Goal: Task Accomplishment & Management: Manage account settings

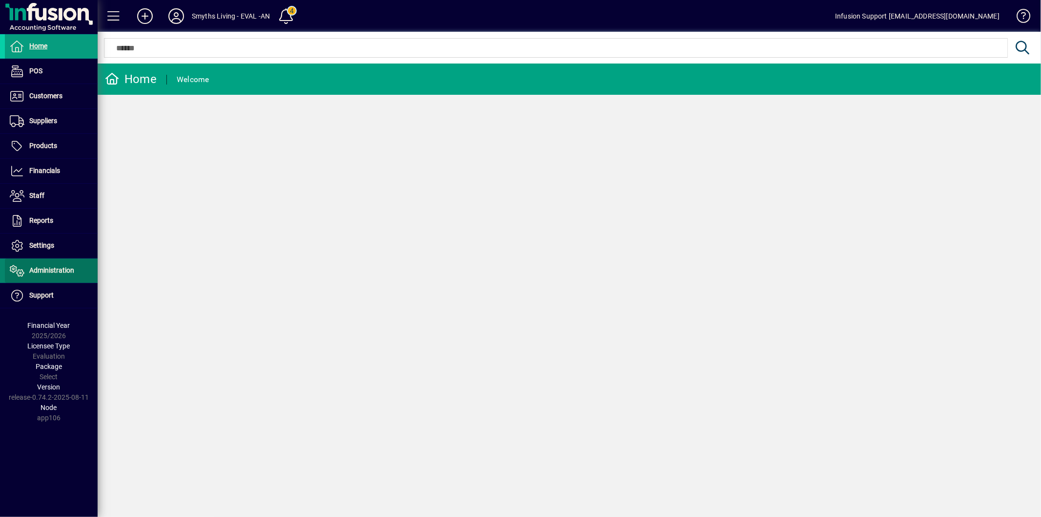
click at [68, 276] on span "Administration" at bounding box center [39, 271] width 69 height 12
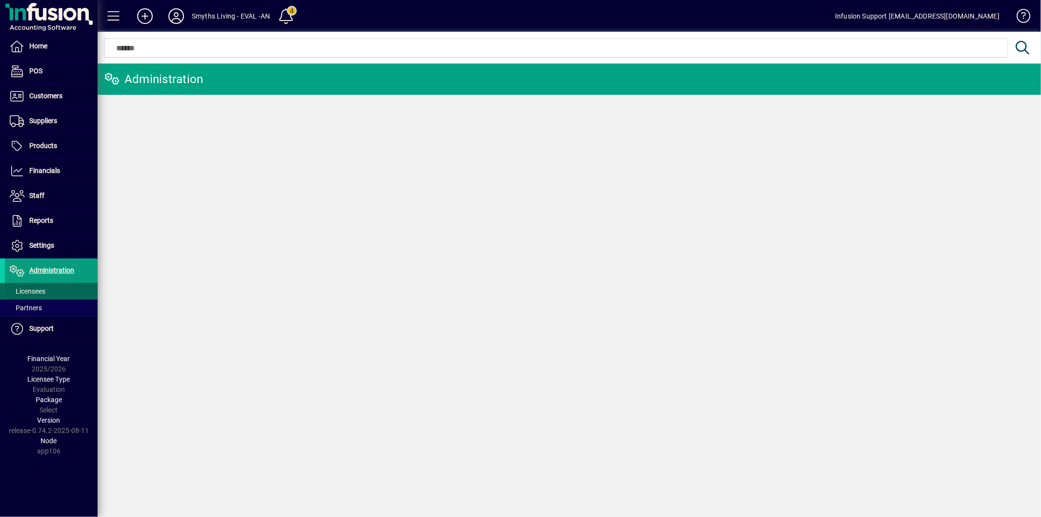
click at [54, 291] on span at bounding box center [51, 290] width 93 height 23
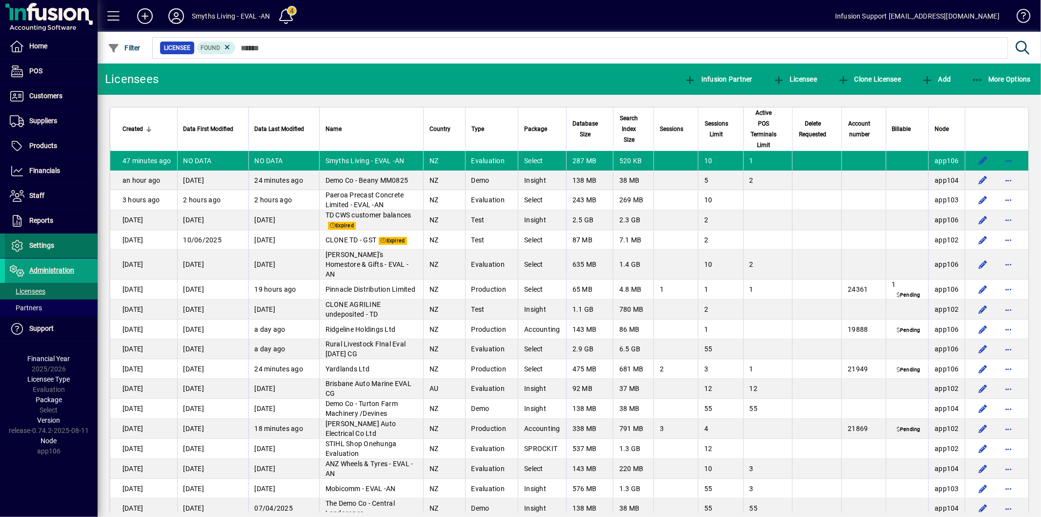
click at [54, 245] on span "Settings" at bounding box center [41, 245] width 25 height 8
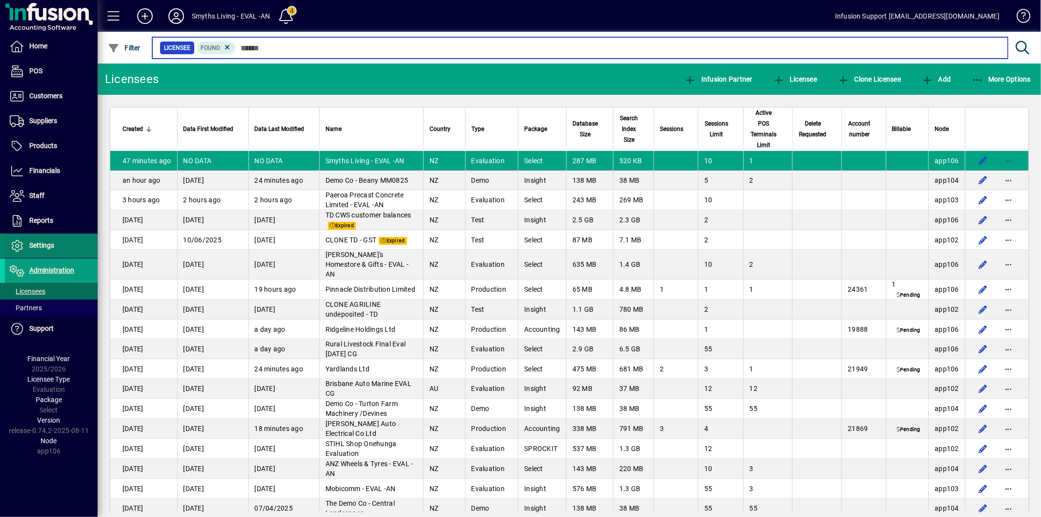
click at [44, 242] on span "Settings" at bounding box center [41, 245] width 25 height 8
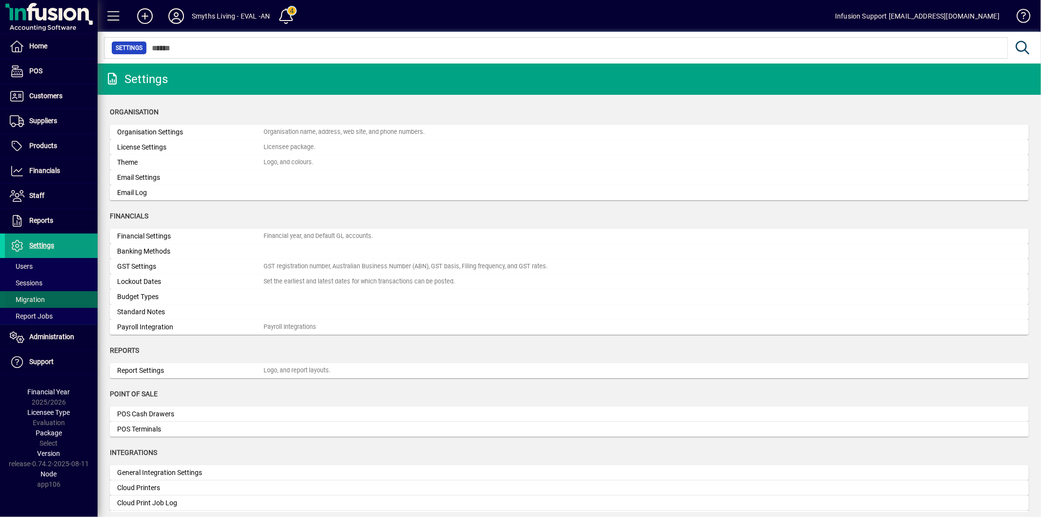
click at [35, 295] on span "Migration" at bounding box center [27, 299] width 35 height 8
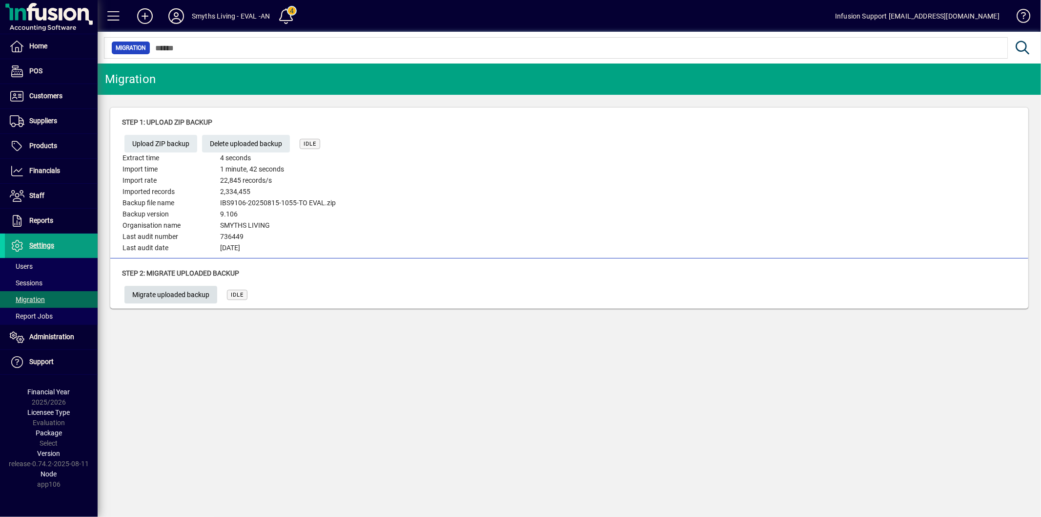
click at [167, 306] on span "button" at bounding box center [171, 294] width 93 height 23
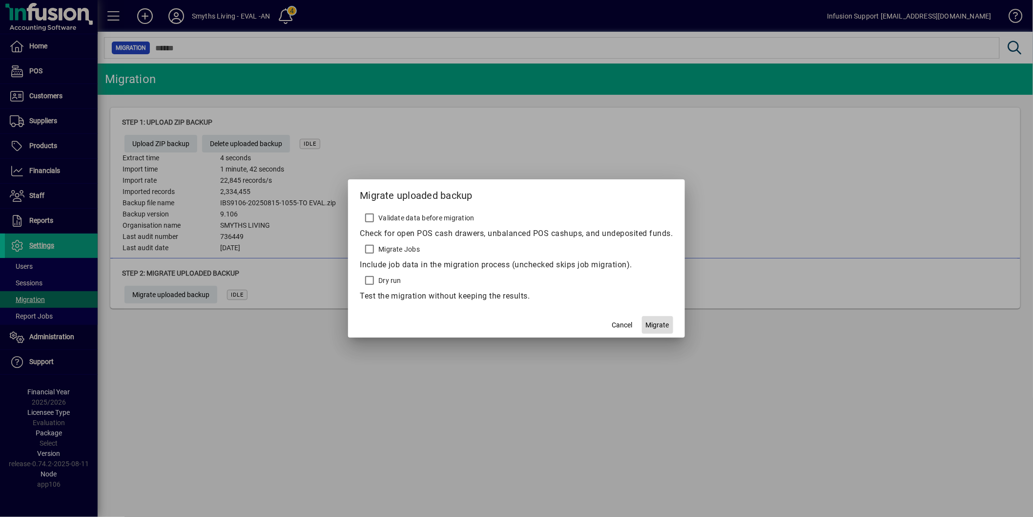
click at [668, 324] on span "Migrate" at bounding box center [657, 325] width 23 height 10
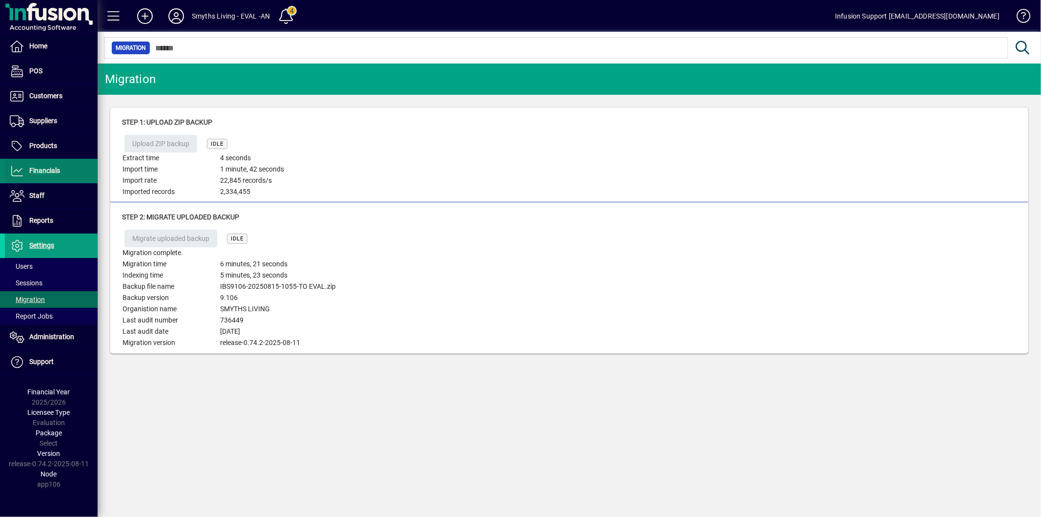
click at [40, 165] on span "Financials" at bounding box center [32, 171] width 55 height 12
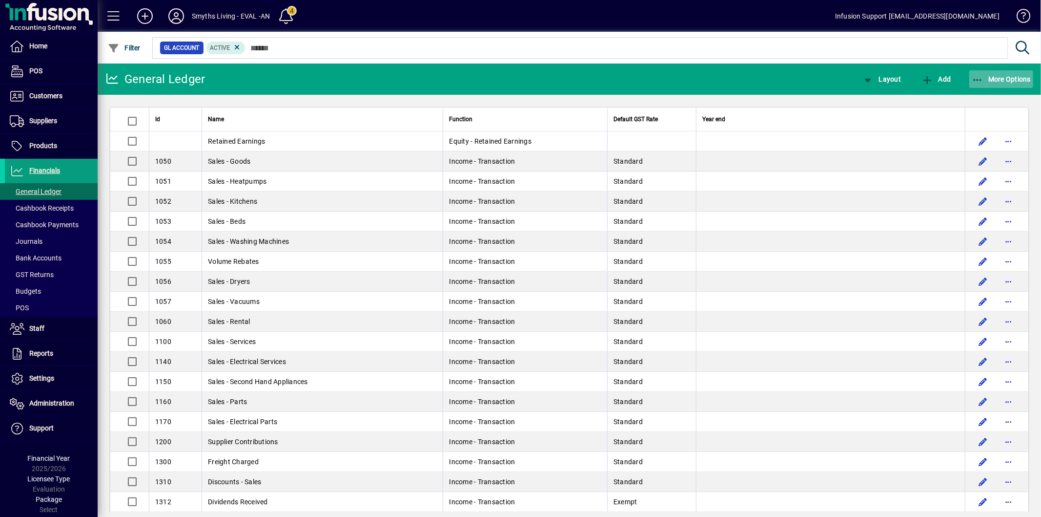
click at [992, 80] on span "More Options" at bounding box center [1002, 79] width 60 height 8
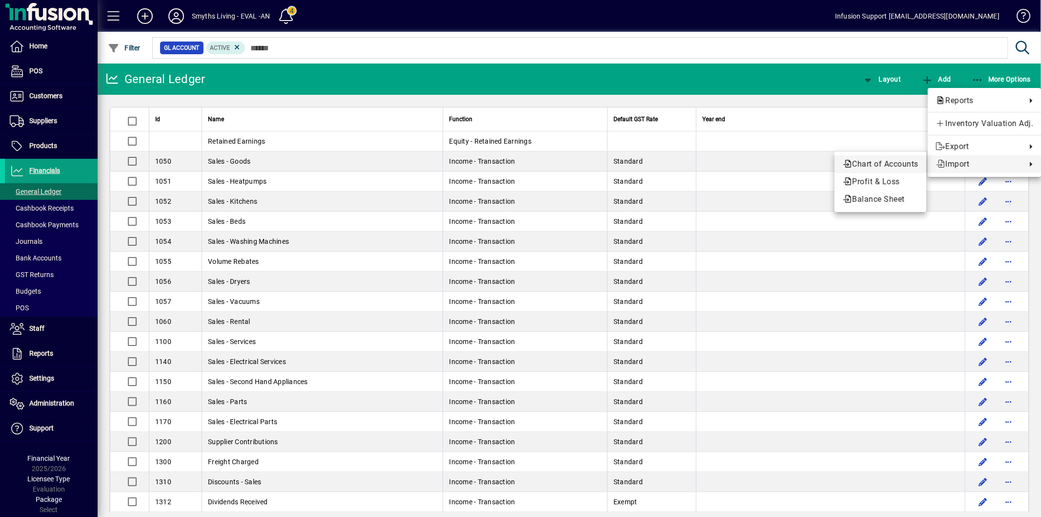
click at [899, 164] on span "Chart of Accounts" at bounding box center [881, 164] width 76 height 12
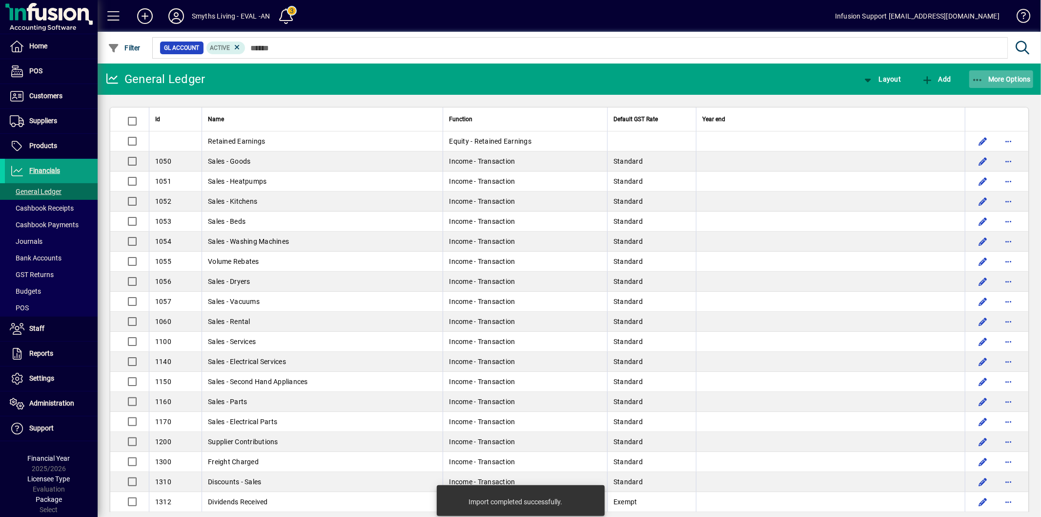
click at [992, 75] on span "More Options" at bounding box center [1002, 79] width 60 height 8
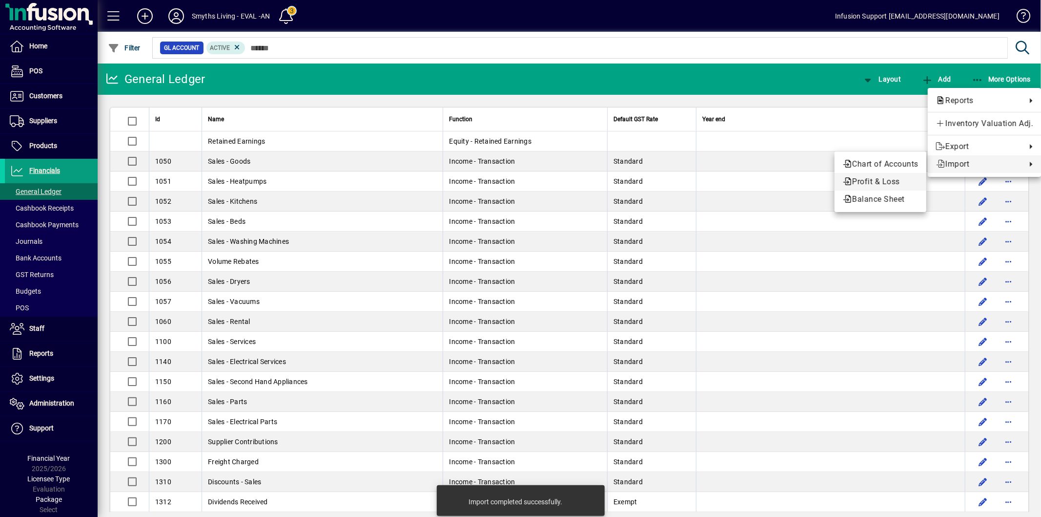
click at [882, 182] on span "Profit & Loss" at bounding box center [881, 182] width 76 height 12
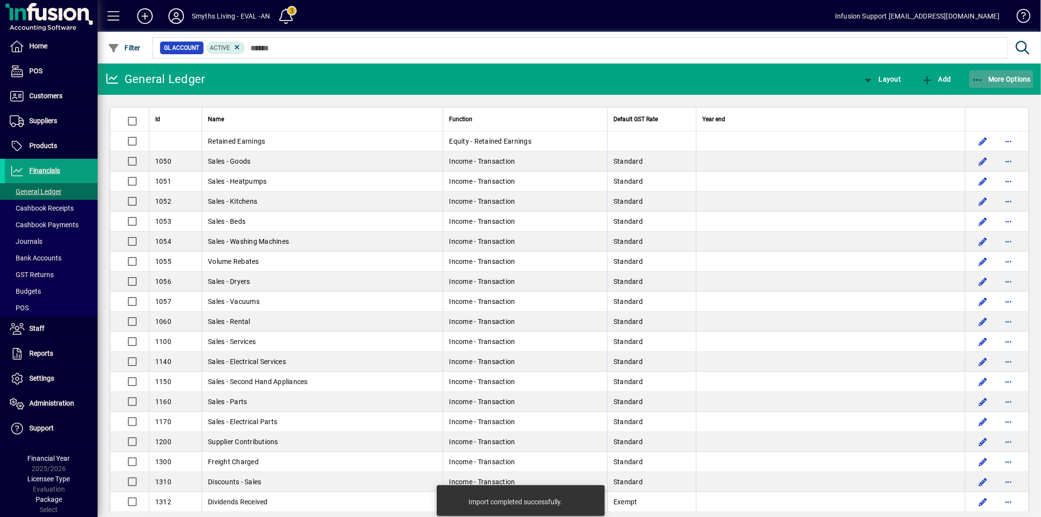
click at [1000, 78] on span "More Options" at bounding box center [1002, 79] width 60 height 8
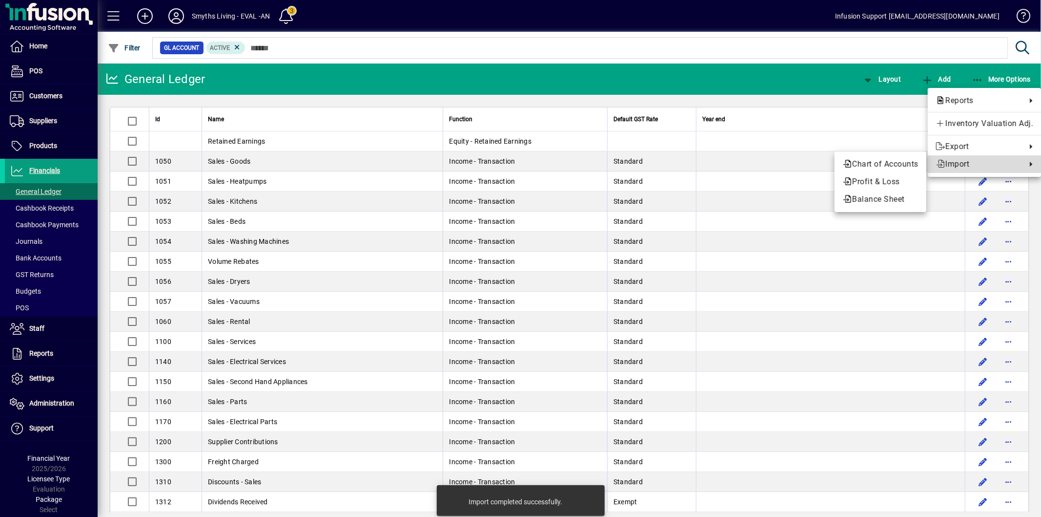
click at [962, 161] on span "Import" at bounding box center [979, 164] width 86 height 12
click at [890, 200] on span "Balance Sheet" at bounding box center [881, 199] width 76 height 12
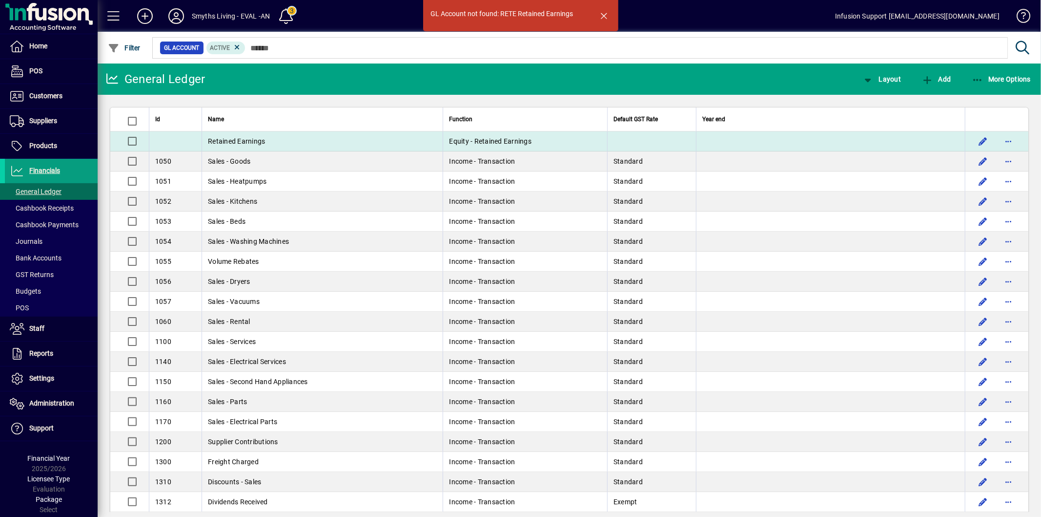
click at [306, 133] on td "Retained Earnings" at bounding box center [322, 141] width 241 height 20
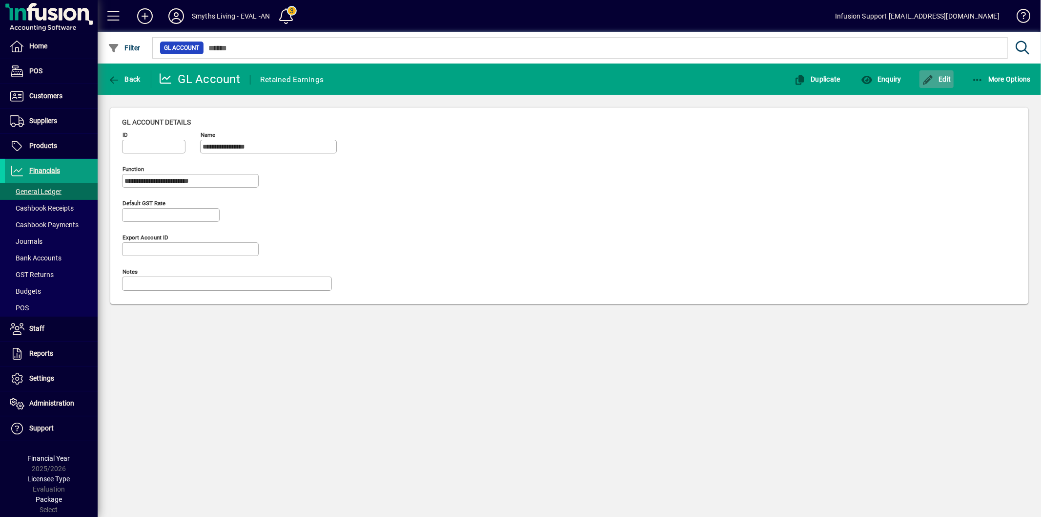
click at [944, 81] on span "Edit" at bounding box center [936, 79] width 29 height 8
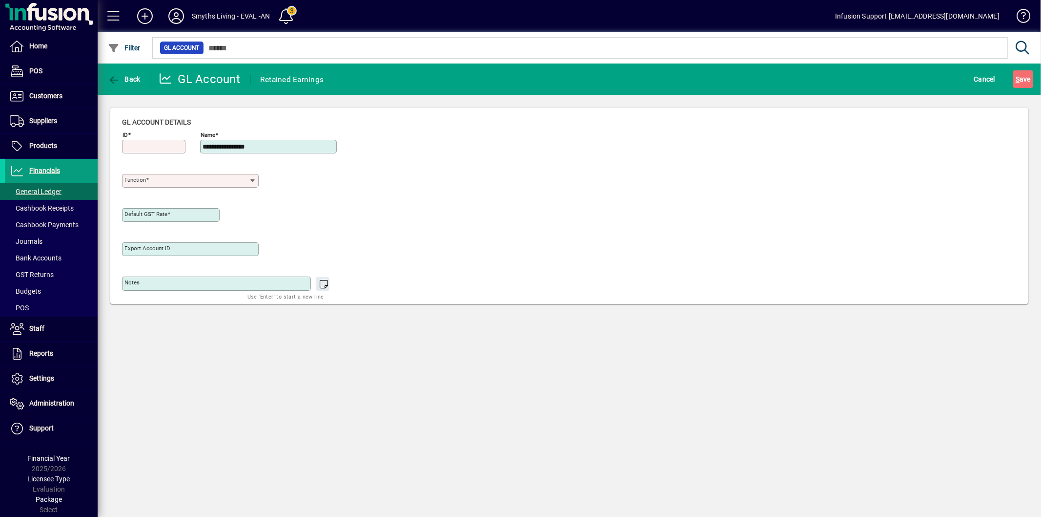
type input "**********"
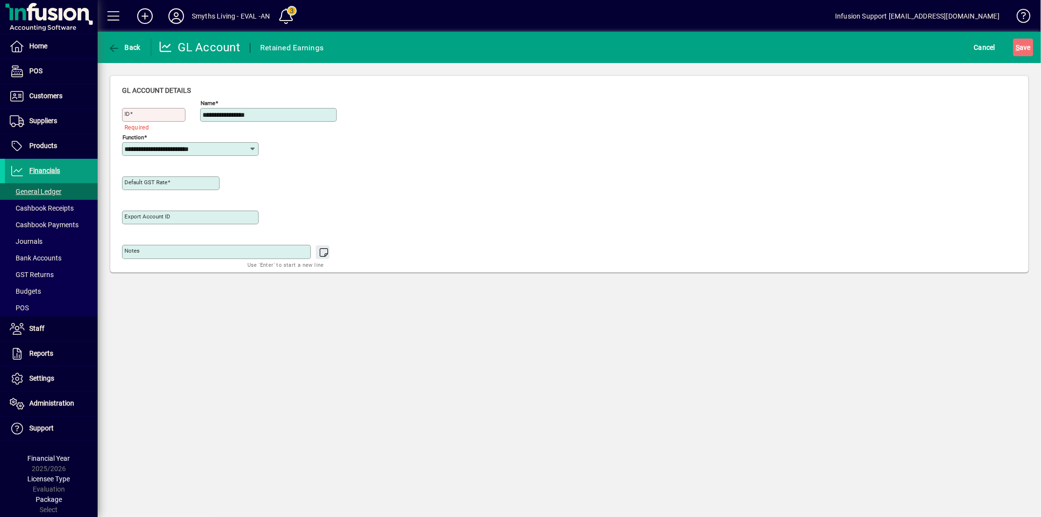
click at [139, 106] on div "ID" at bounding box center [153, 109] width 63 height 23
click at [154, 116] on input "ID" at bounding box center [155, 115] width 61 height 8
type input "****"
click at [208, 146] on input "**********" at bounding box center [187, 149] width 125 height 8
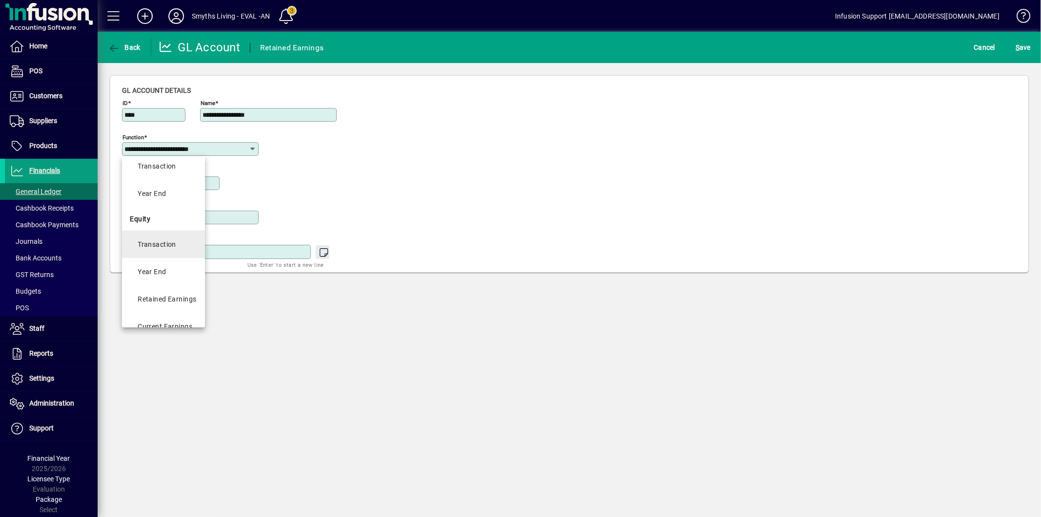
scroll to position [516, 0]
click at [189, 223] on mat-option "Transaction" at bounding box center [163, 227] width 83 height 27
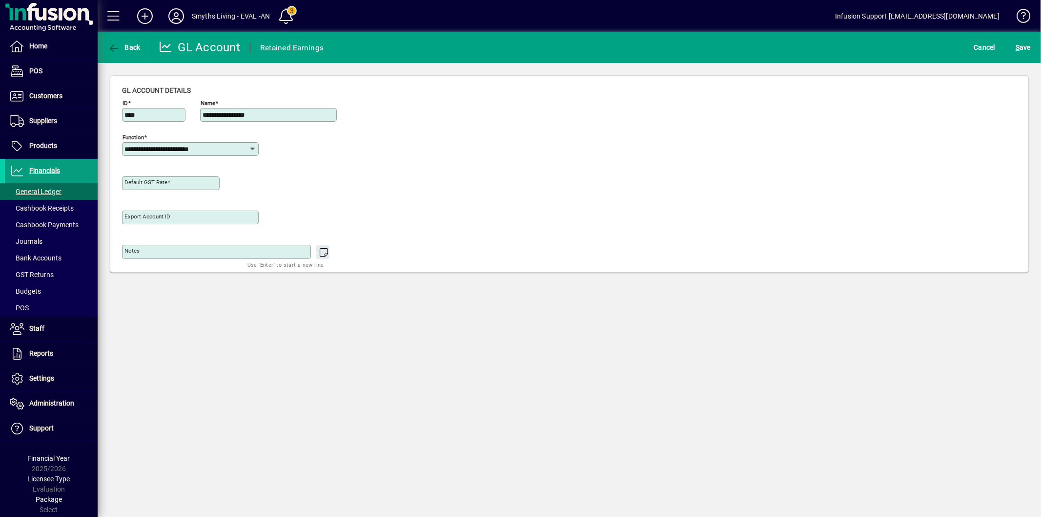
type input "**********"
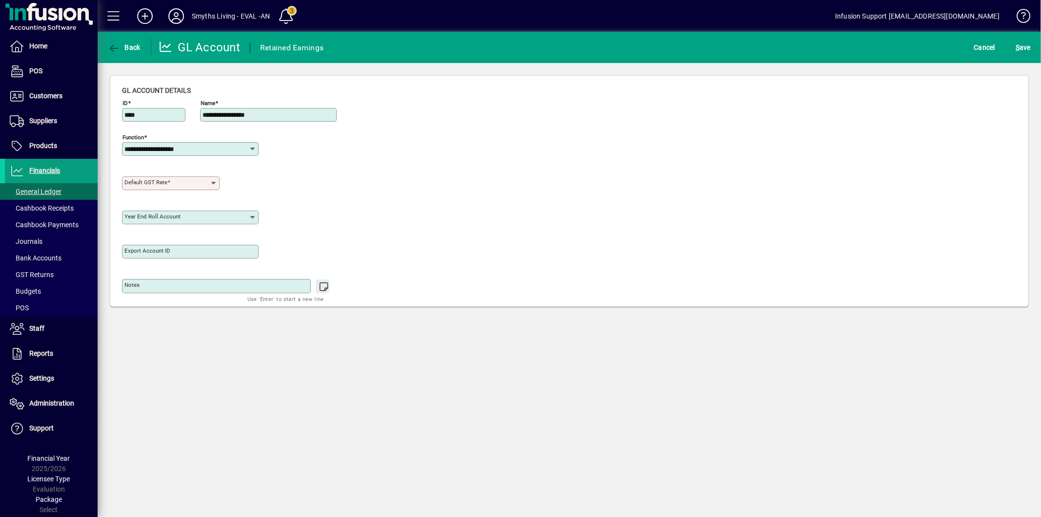
type input "**********"
click at [210, 150] on input "**********" at bounding box center [187, 149] width 125 height 8
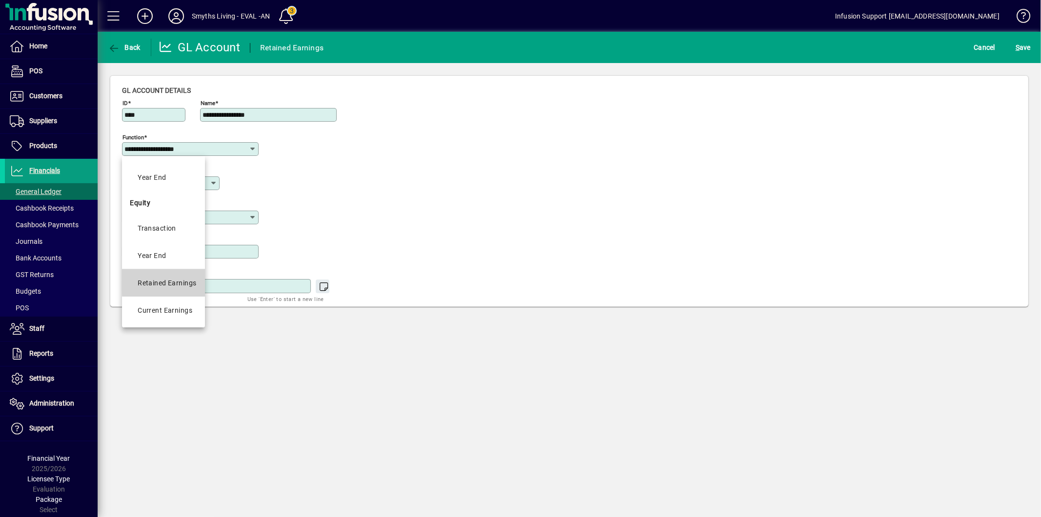
click at [166, 280] on div "Retained Earnings" at bounding box center [167, 283] width 59 height 12
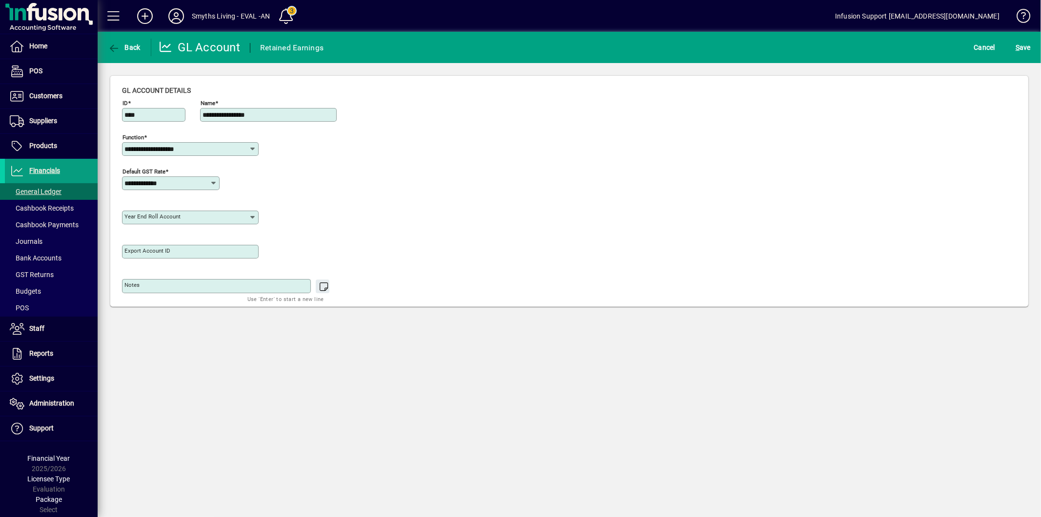
type input "**********"
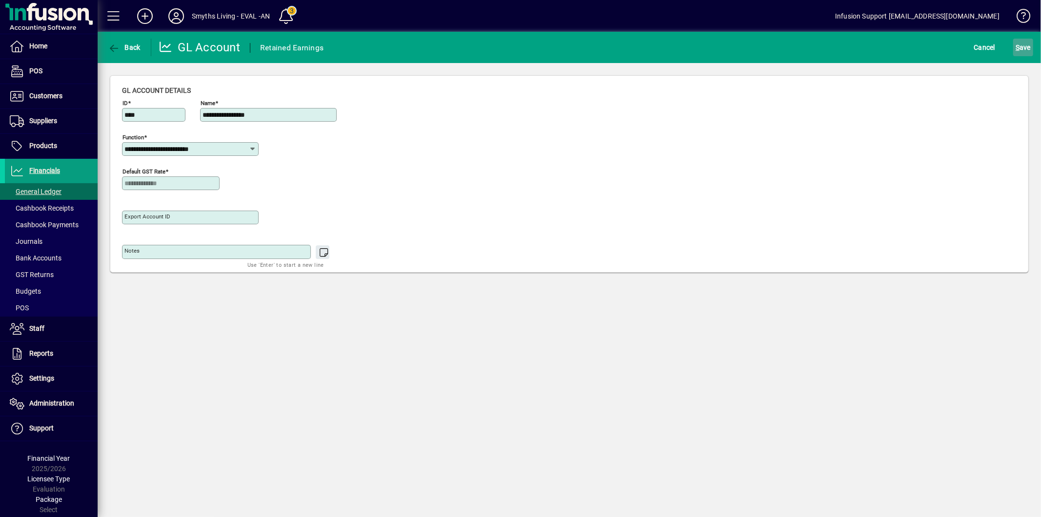
click at [1023, 45] on span "S ave" at bounding box center [1023, 48] width 15 height 16
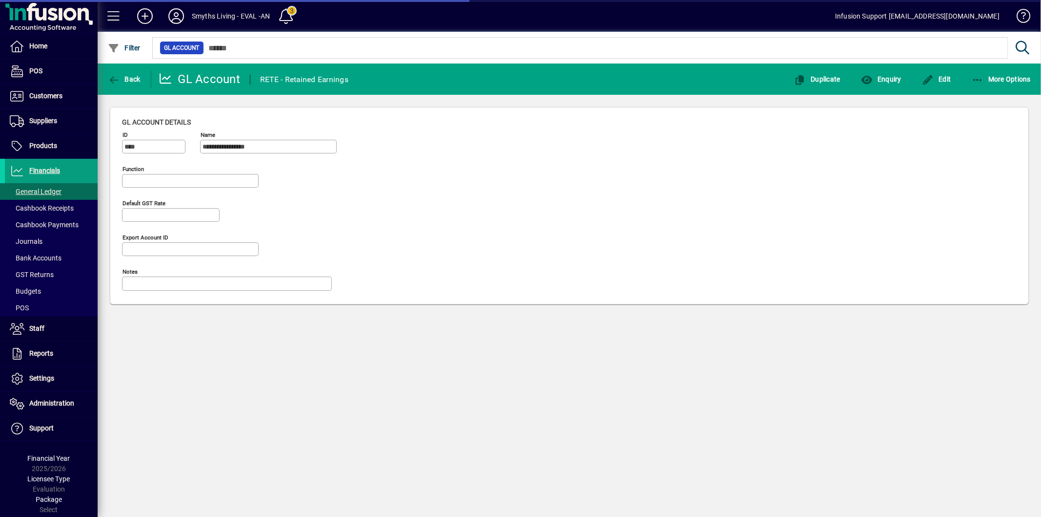
type input "**********"
click at [42, 165] on span "Financials" at bounding box center [32, 171] width 55 height 12
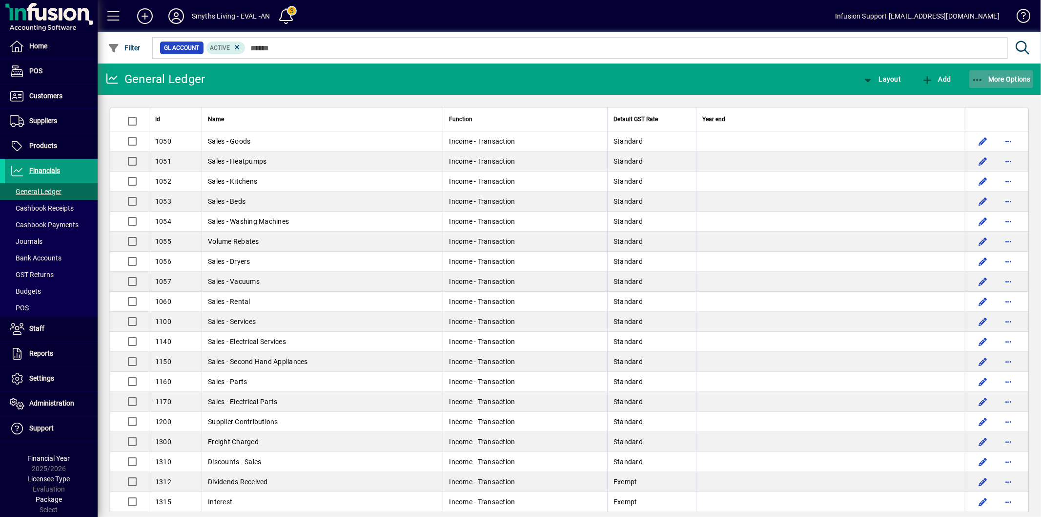
click at [988, 74] on span "button" at bounding box center [1002, 78] width 64 height 23
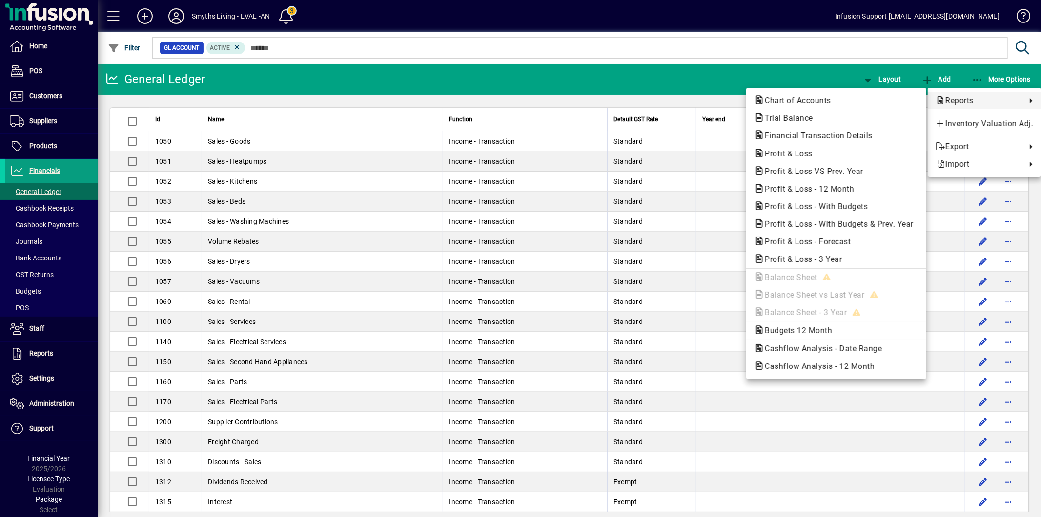
click at [726, 71] on div at bounding box center [520, 258] width 1041 height 517
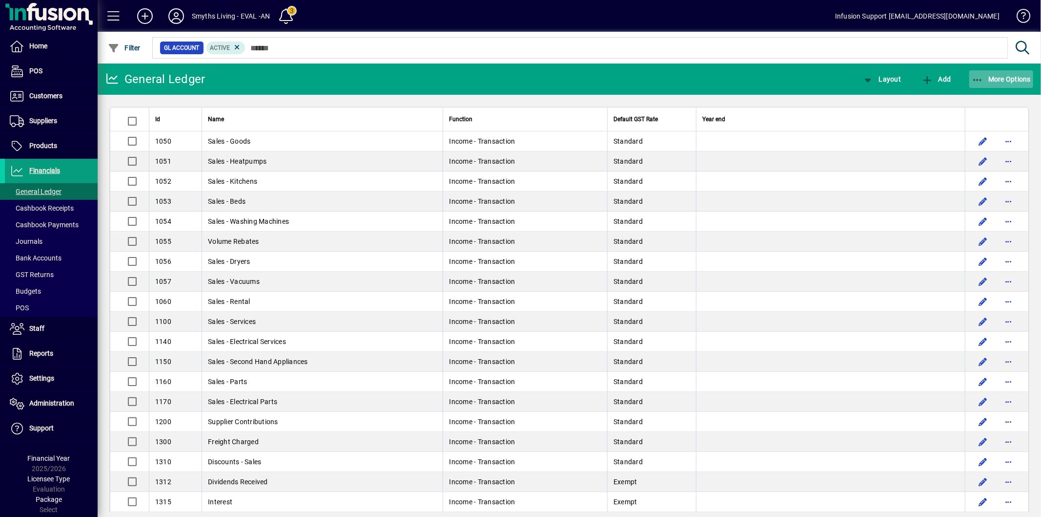
click at [999, 79] on span "More Options" at bounding box center [1002, 79] width 60 height 8
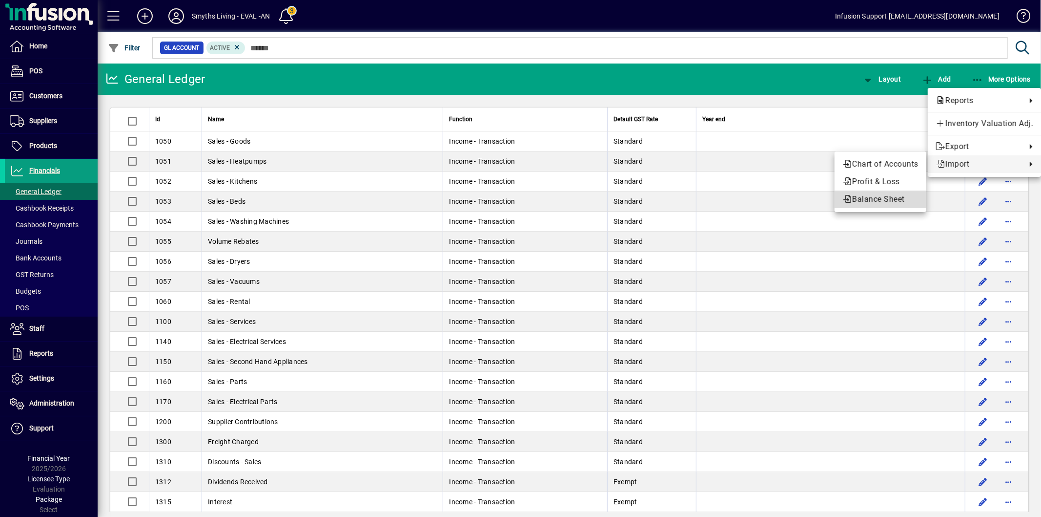
click at [872, 201] on span "Balance Sheet" at bounding box center [881, 199] width 76 height 12
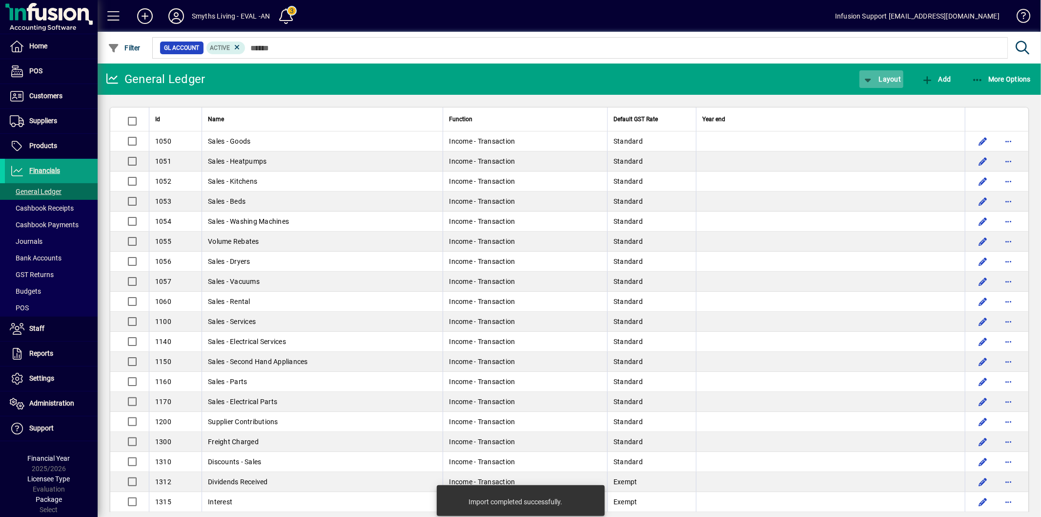
click at [887, 84] on span "button" at bounding box center [882, 78] width 44 height 23
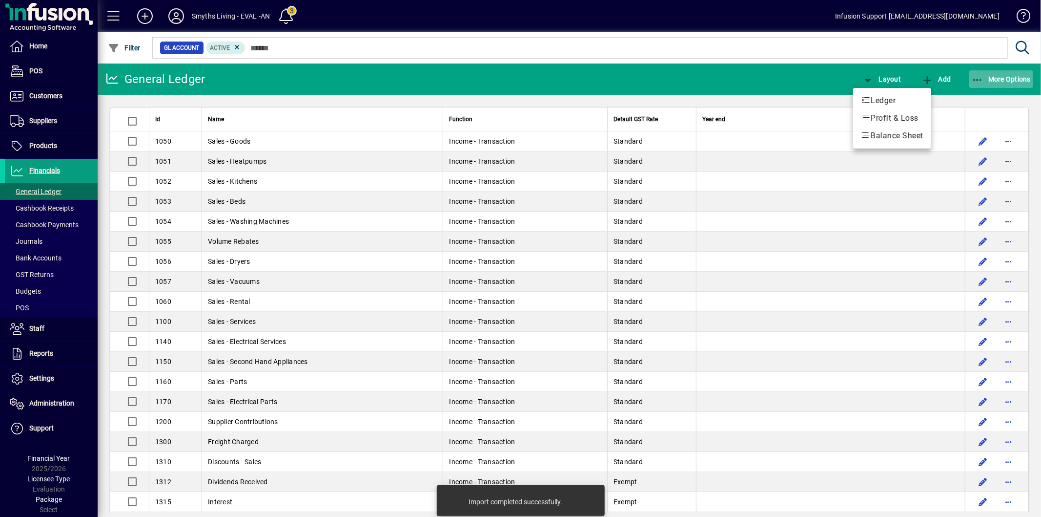
click at [996, 77] on div at bounding box center [520, 258] width 1041 height 517
click at [995, 78] on span "More Options" at bounding box center [1002, 79] width 60 height 8
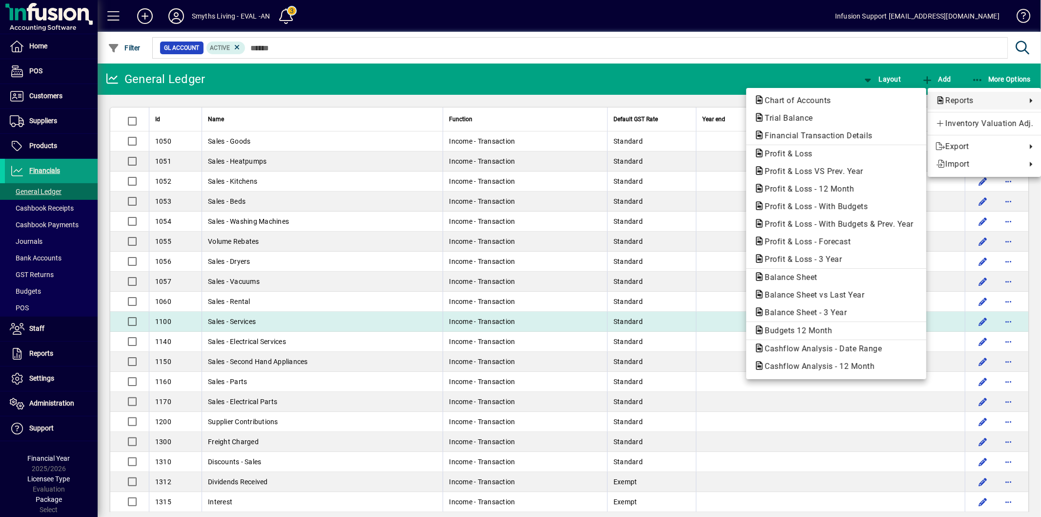
click at [847, 315] on span "Balance Sheet - 3 Year" at bounding box center [803, 312] width 98 height 9
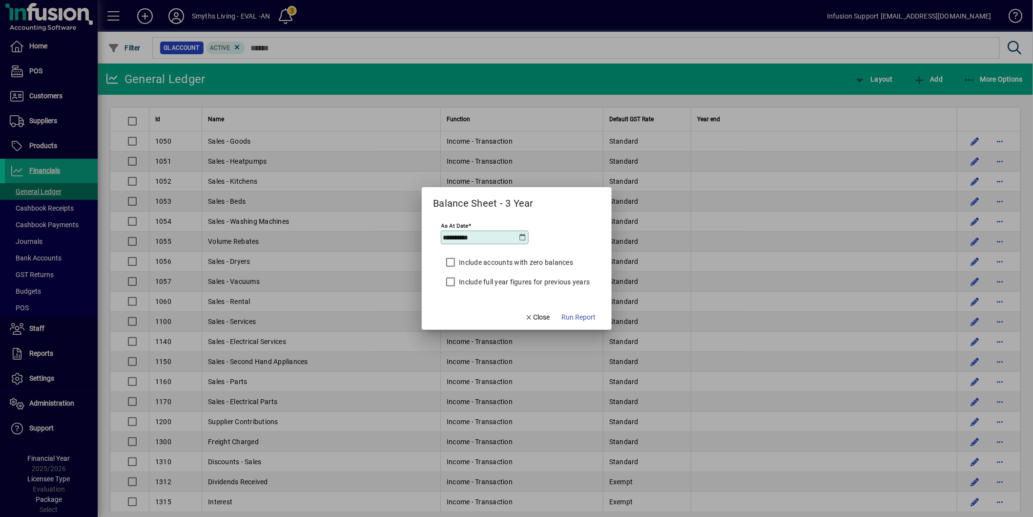
drag, startPoint x: 527, startPoint y: 277, endPoint x: 536, endPoint y: 280, distance: 9.1
click at [527, 278] on label "Include full year figures for previous years" at bounding box center [523, 282] width 133 height 10
click at [580, 313] on span "Run Report" at bounding box center [579, 317] width 34 height 10
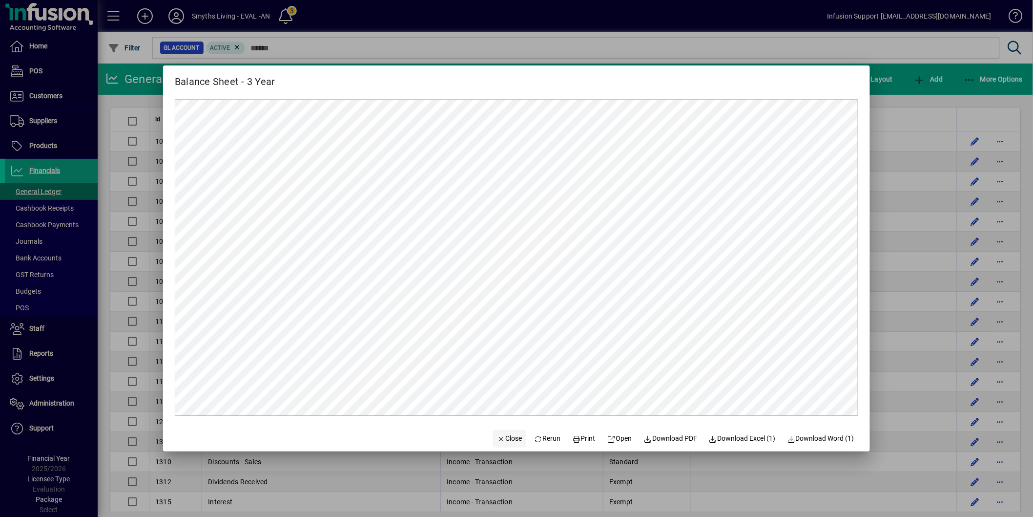
click at [504, 441] on span "Close" at bounding box center [509, 438] width 25 height 10
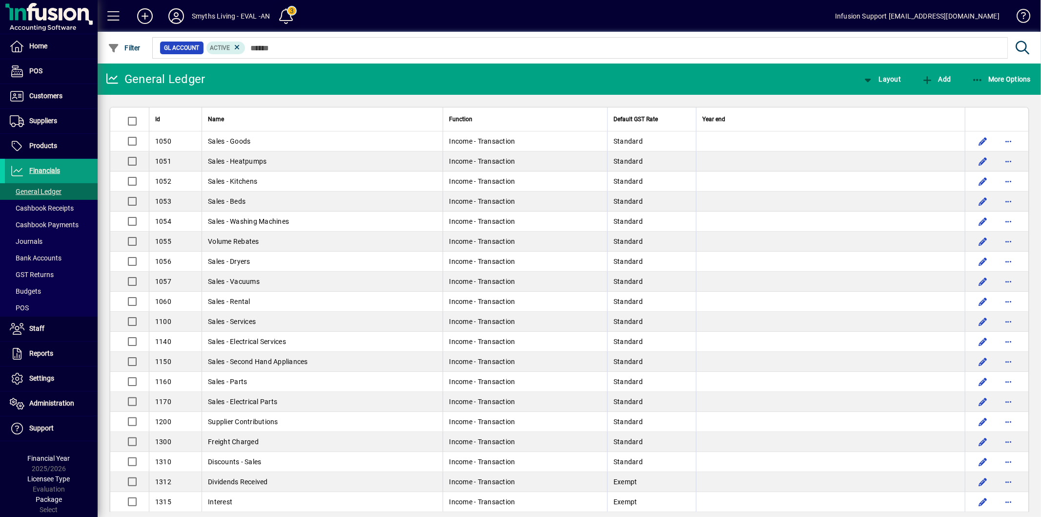
click at [287, 18] on span at bounding box center [285, 15] width 23 height 23
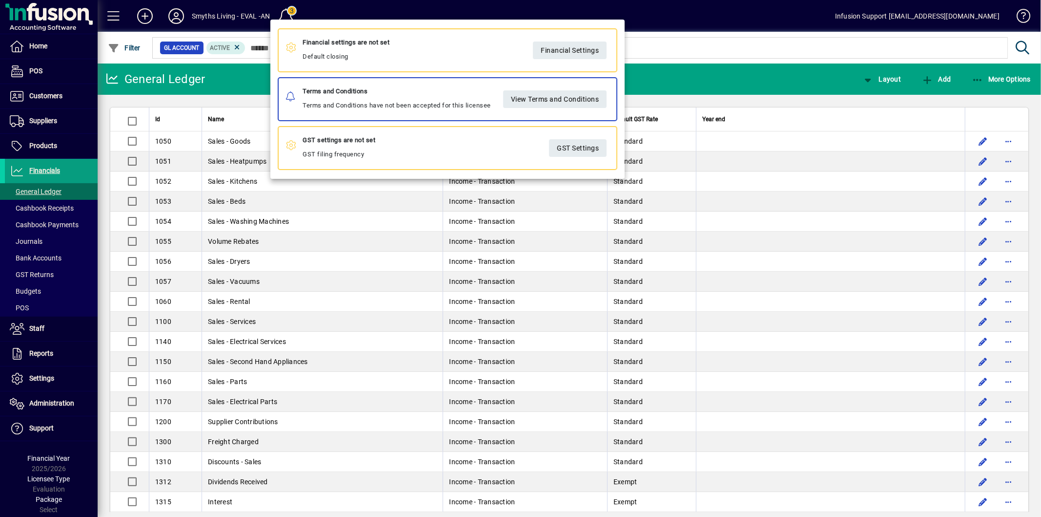
click at [726, 25] on div at bounding box center [520, 258] width 1041 height 517
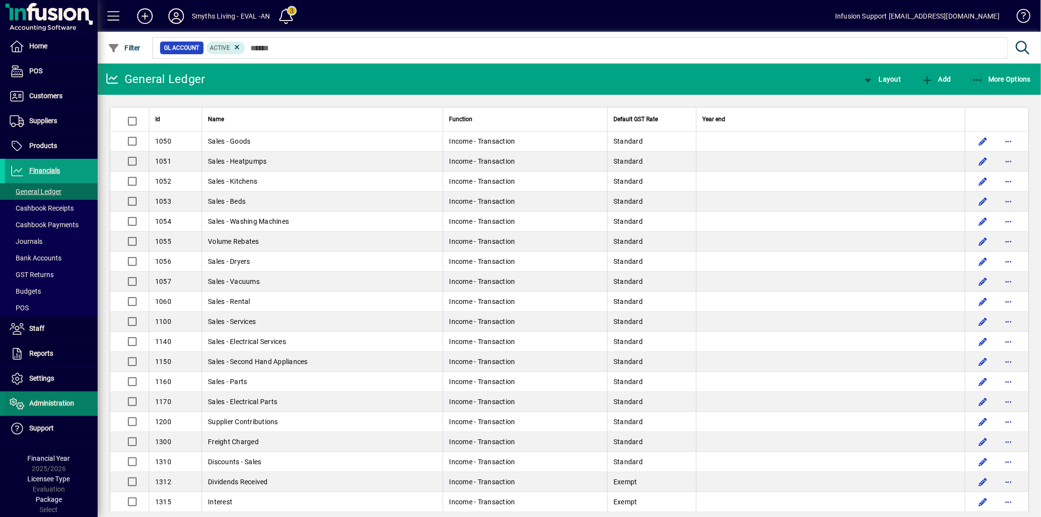
click at [38, 396] on span at bounding box center [51, 403] width 93 height 23
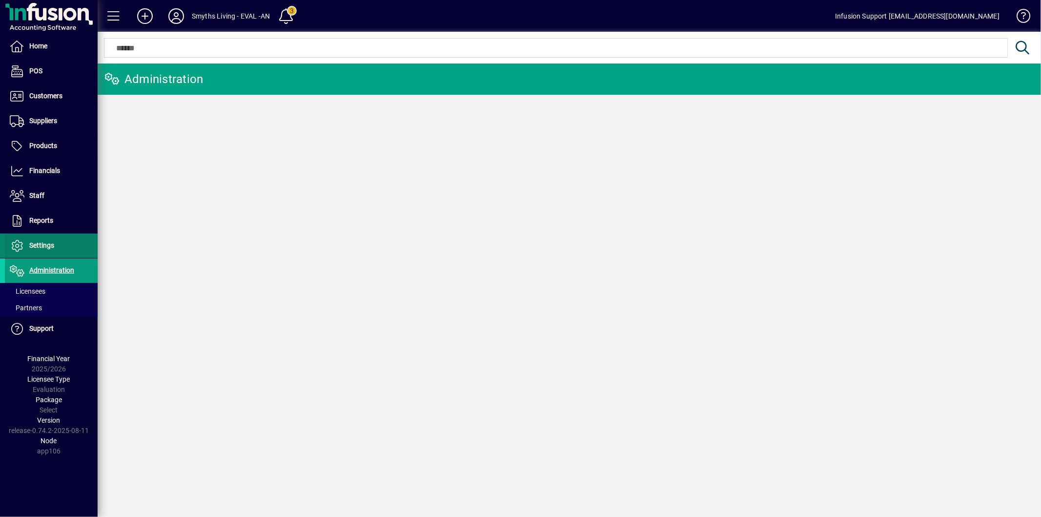
click at [25, 238] on span at bounding box center [51, 245] width 93 height 23
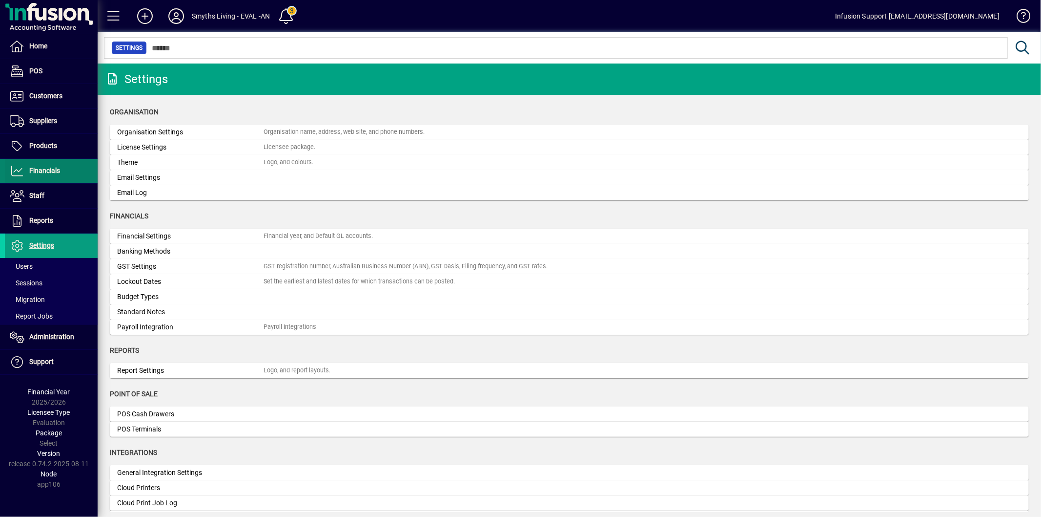
click at [56, 177] on span "Financials" at bounding box center [32, 171] width 55 height 12
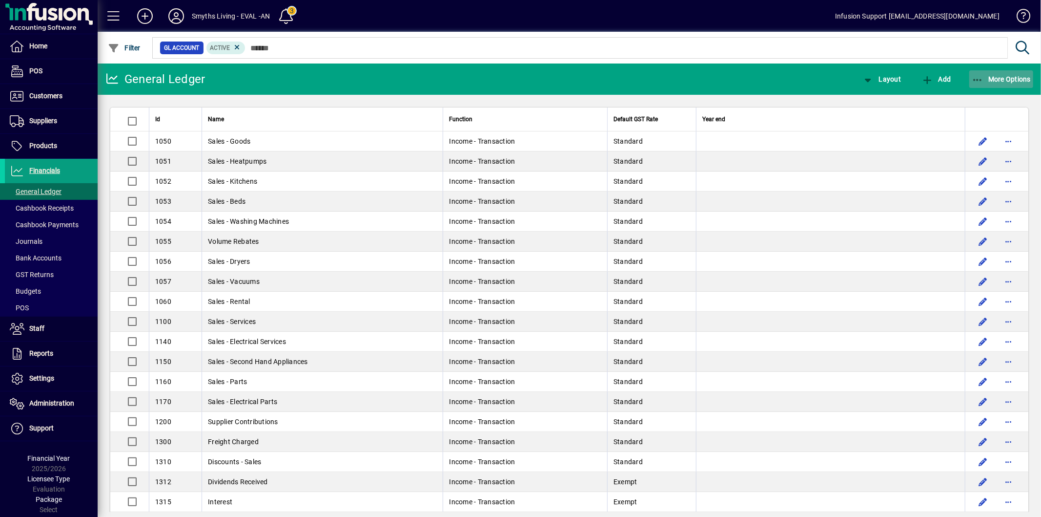
click at [984, 82] on span "More Options" at bounding box center [1002, 79] width 60 height 8
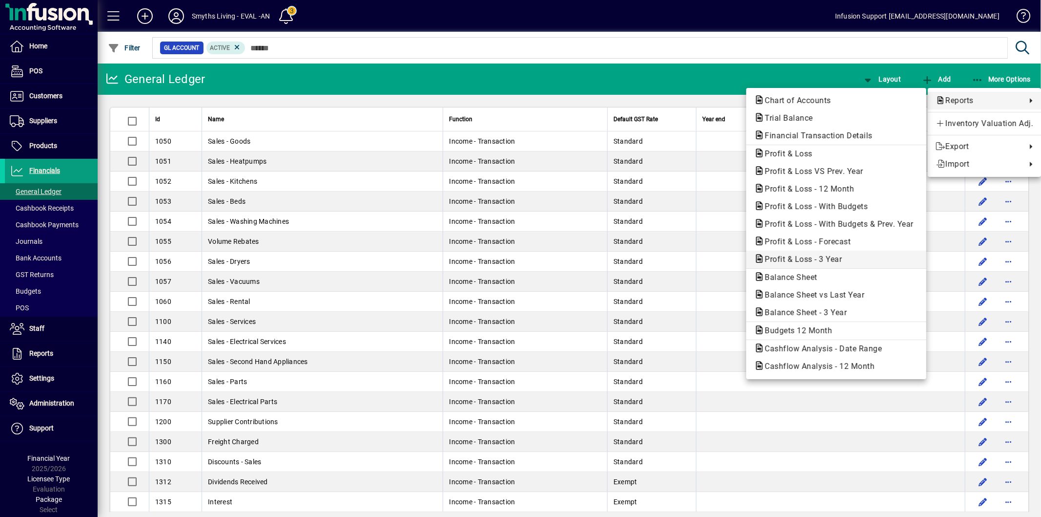
click at [792, 255] on span "Profit & Loss - 3 Year" at bounding box center [800, 258] width 93 height 9
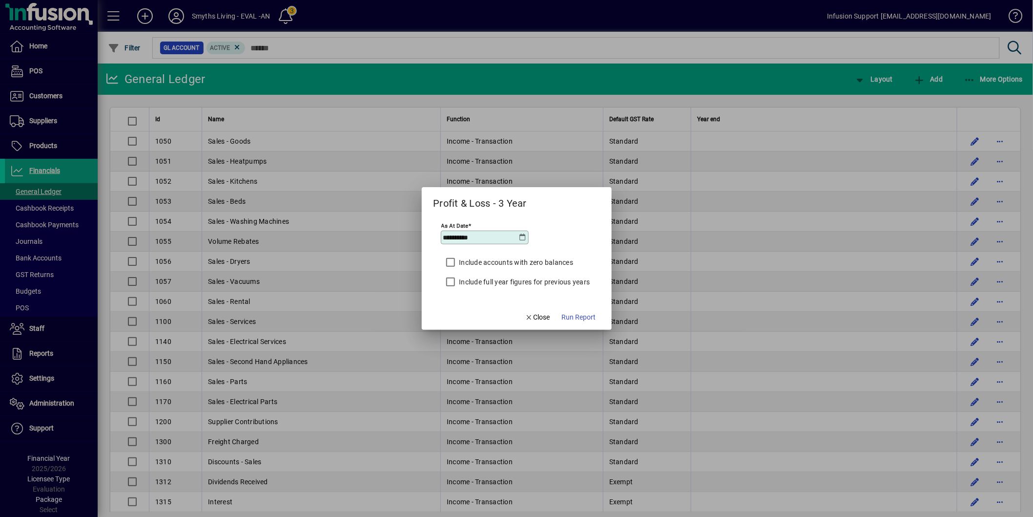
click at [491, 281] on label "Include full year figures for previous years" at bounding box center [523, 282] width 133 height 10
click at [575, 318] on span "Run Report" at bounding box center [579, 317] width 34 height 10
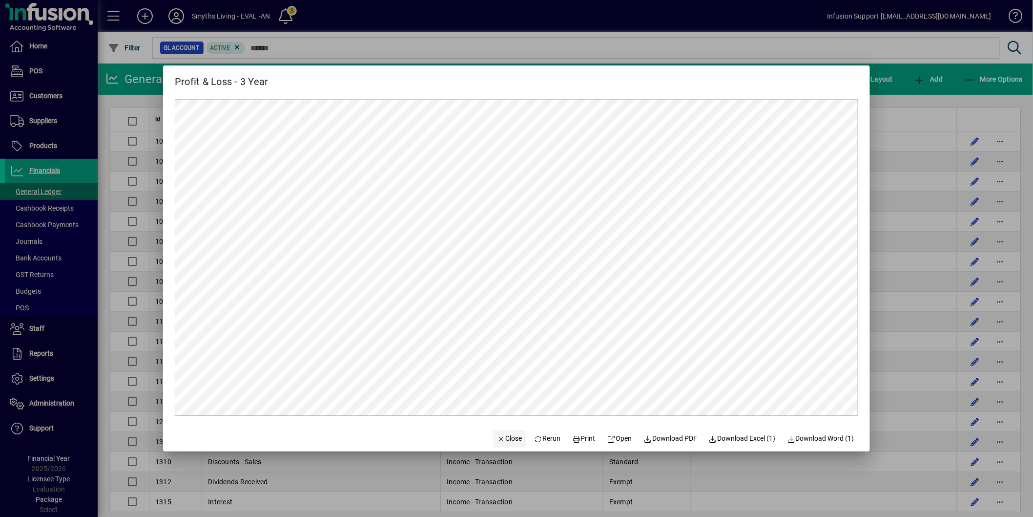
click at [509, 441] on span "Close" at bounding box center [509, 438] width 25 height 10
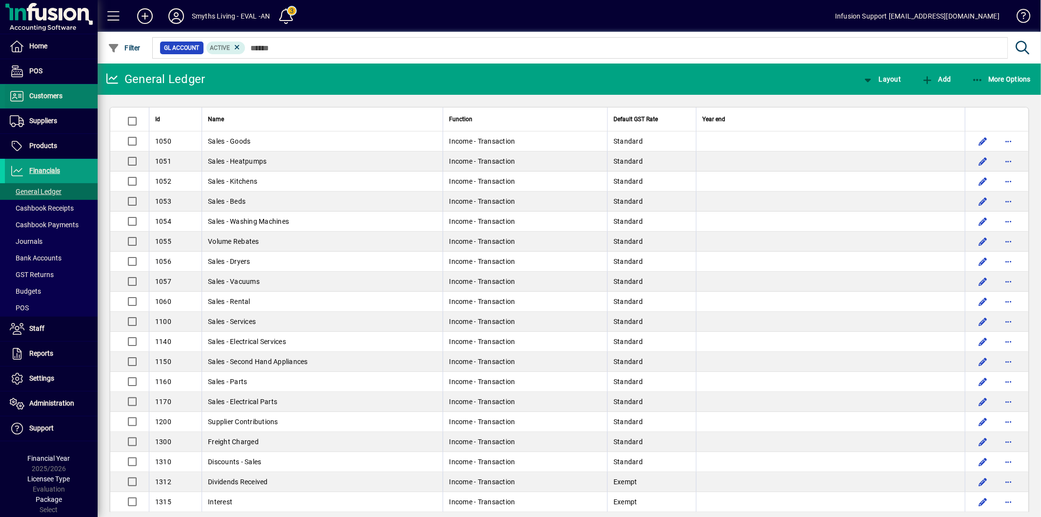
click at [62, 103] on span at bounding box center [51, 95] width 93 height 23
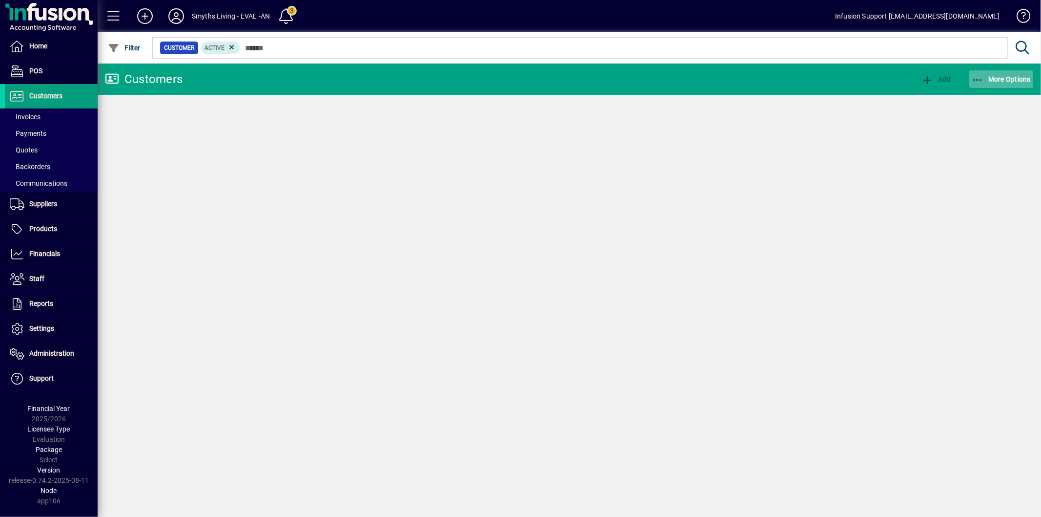
click at [991, 80] on span "More Options" at bounding box center [1002, 79] width 60 height 8
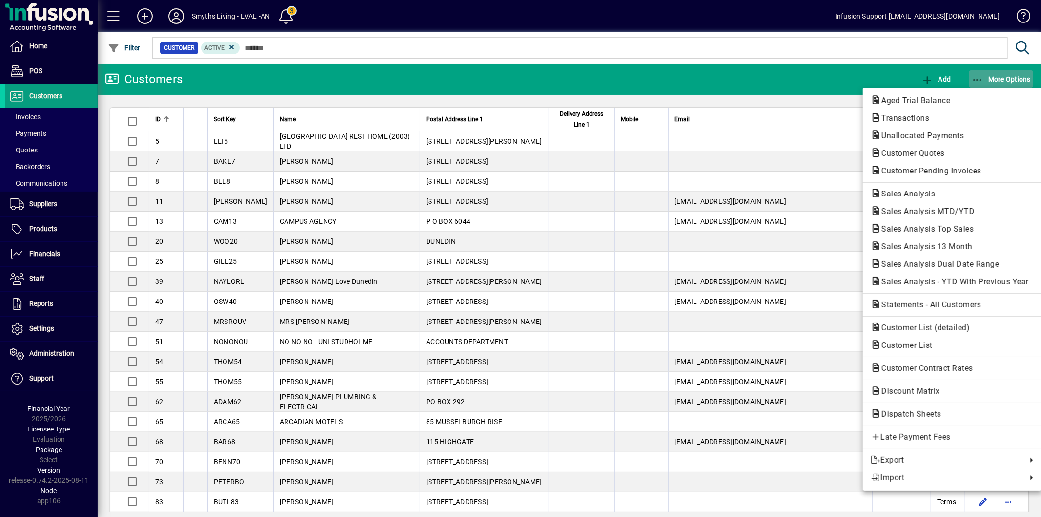
click at [980, 81] on icon "button" at bounding box center [978, 80] width 12 height 10
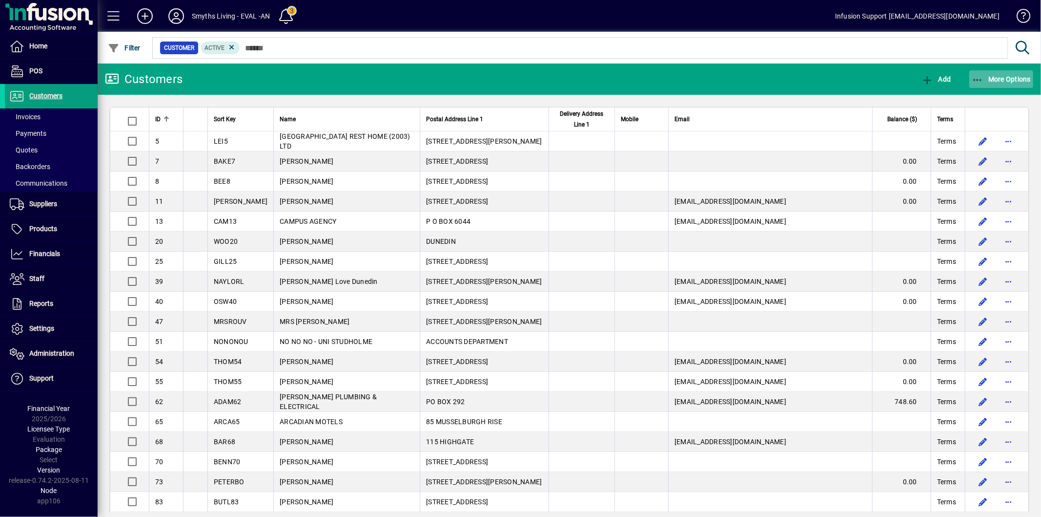
click at [999, 86] on span "button" at bounding box center [1002, 78] width 64 height 23
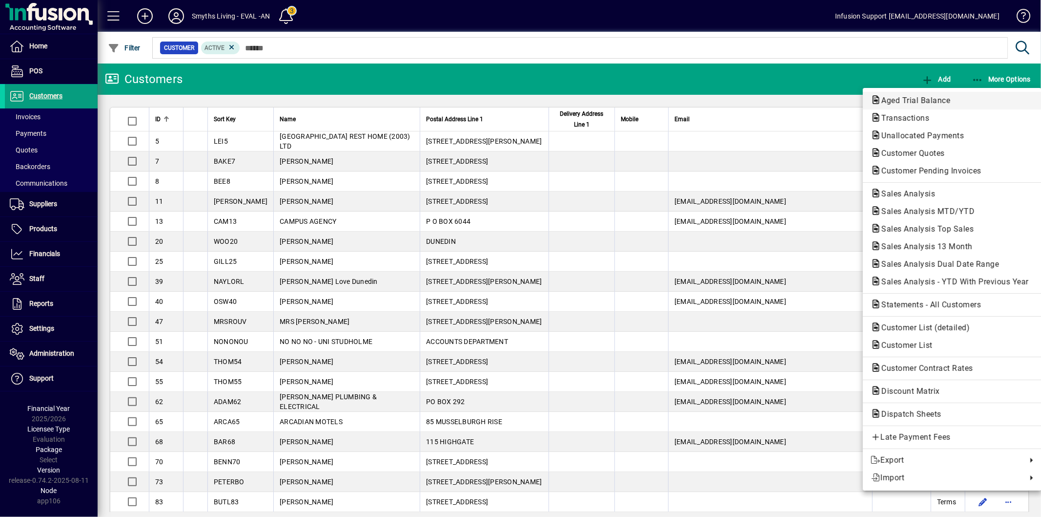
click at [951, 105] on span "Aged Trial Balance" at bounding box center [952, 101] width 163 height 12
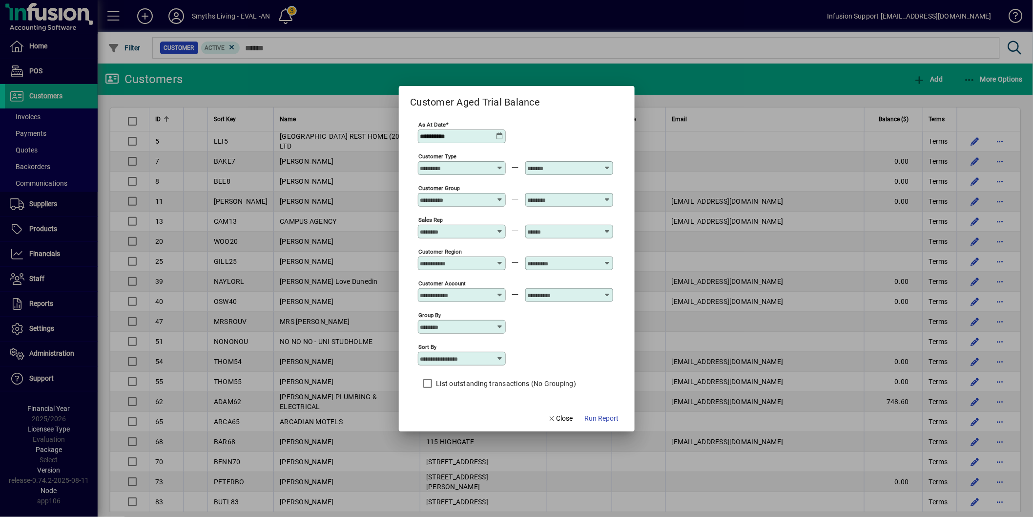
click at [668, 49] on div at bounding box center [516, 258] width 1033 height 517
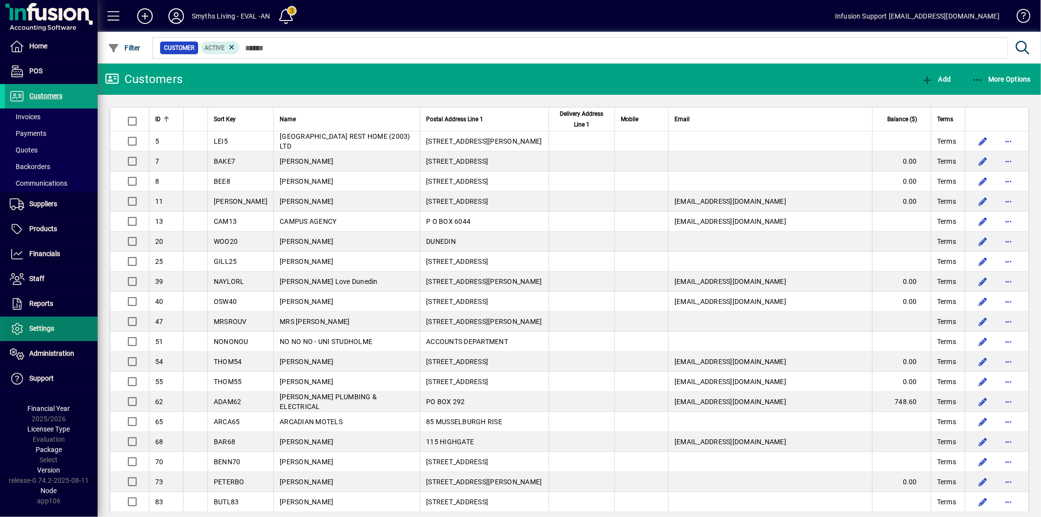
click at [46, 330] on span "Settings" at bounding box center [41, 328] width 25 height 8
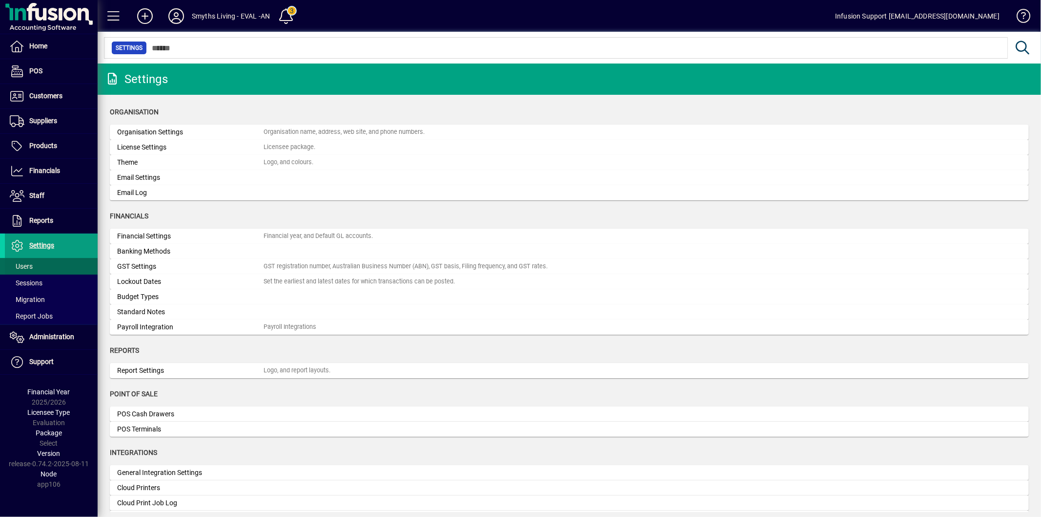
click at [40, 266] on span at bounding box center [51, 265] width 93 height 23
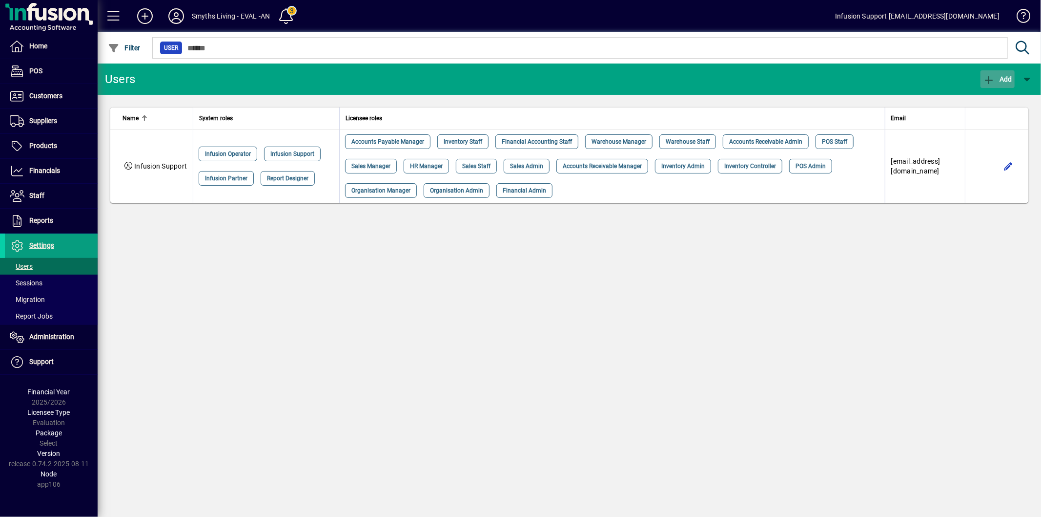
click at [986, 82] on icon "button" at bounding box center [989, 80] width 12 height 10
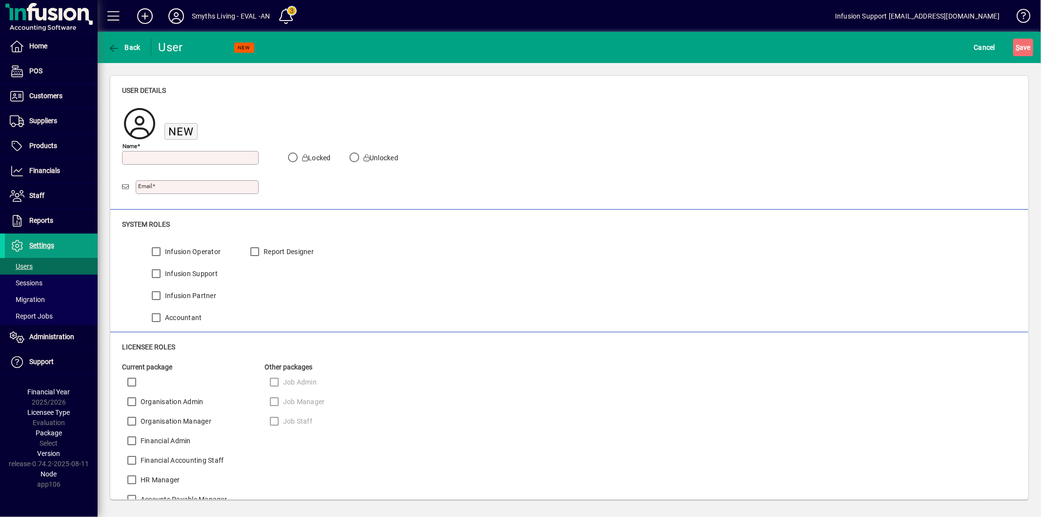
click at [186, 186] on input "Email" at bounding box center [198, 187] width 120 height 8
paste input "**********"
type input "**********"
click at [164, 158] on input "Name" at bounding box center [192, 158] width 134 height 8
type input "**********"
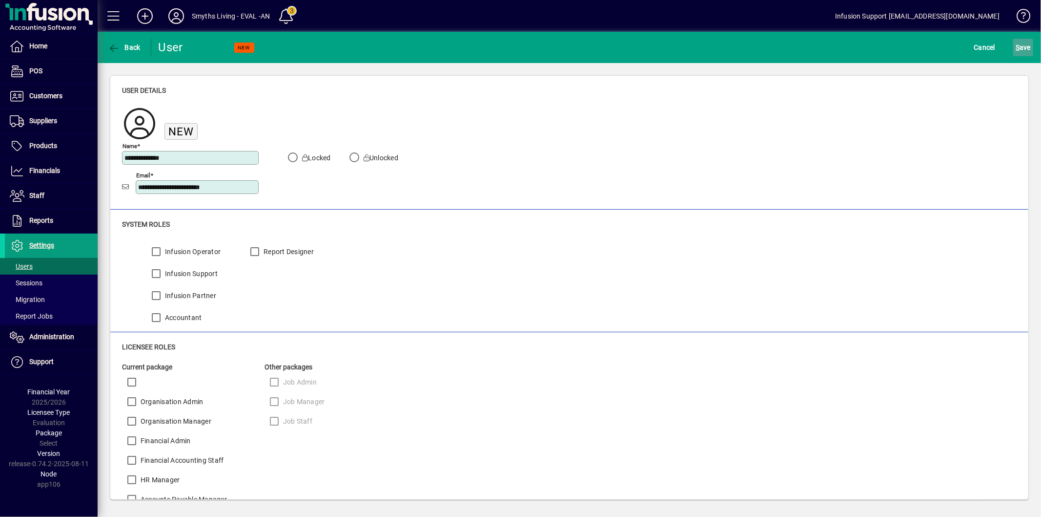
click at [1026, 40] on span "S ave" at bounding box center [1023, 48] width 15 height 16
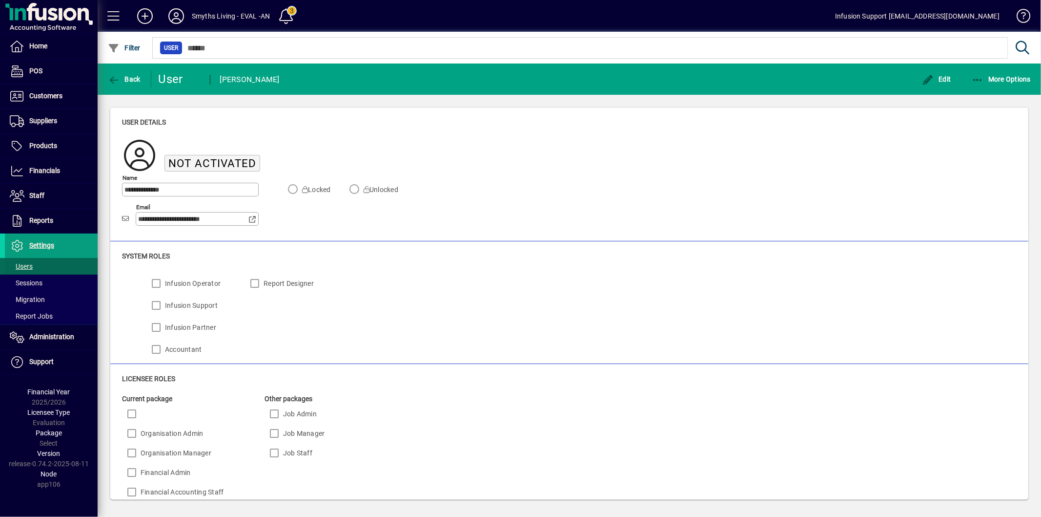
click at [32, 263] on span "Users" at bounding box center [21, 266] width 23 height 8
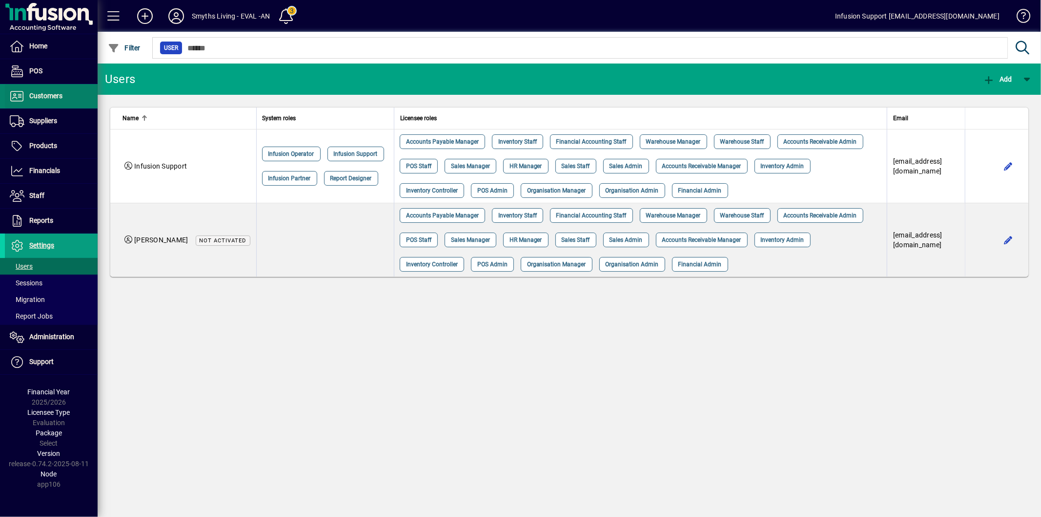
click at [59, 101] on span "Customers" at bounding box center [34, 96] width 58 height 12
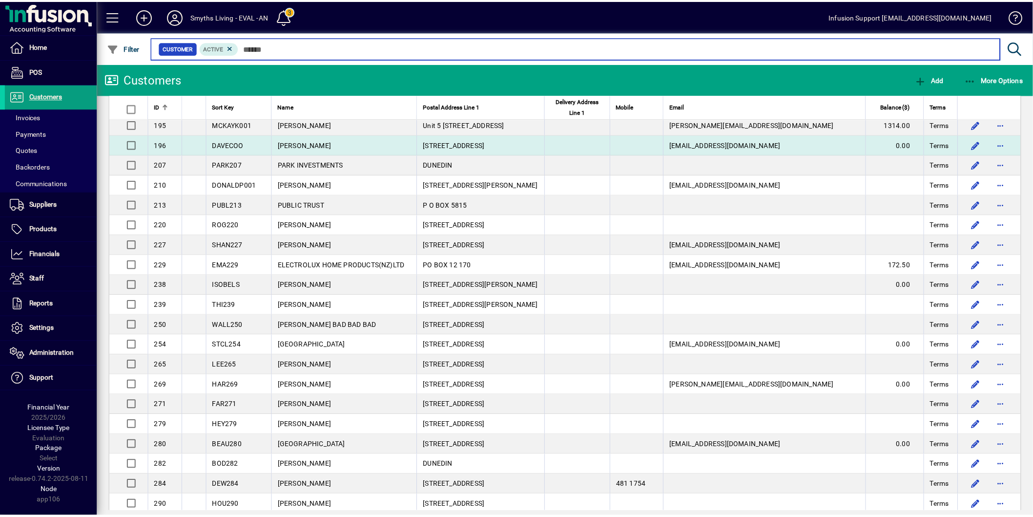
scroll to position [813, 0]
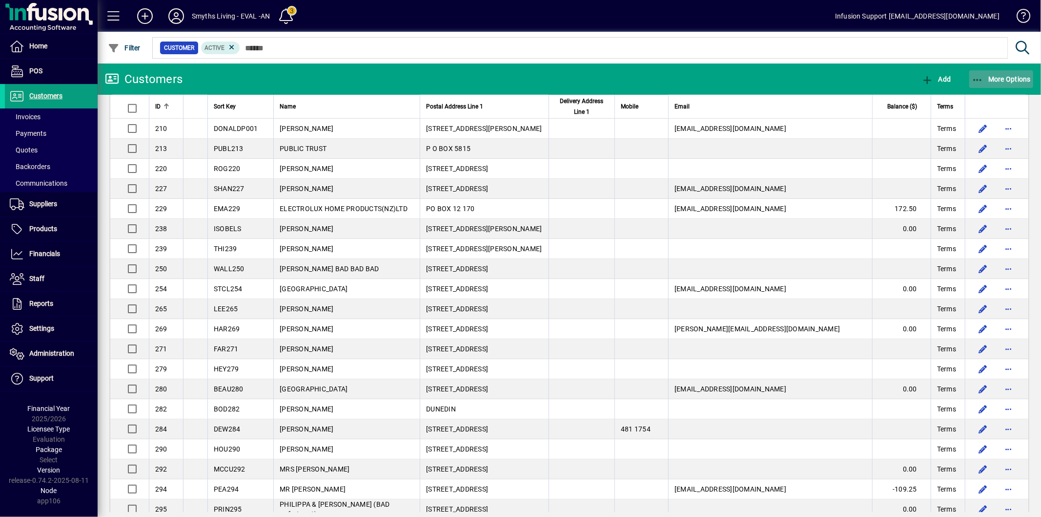
click at [993, 82] on span "More Options" at bounding box center [1002, 79] width 60 height 8
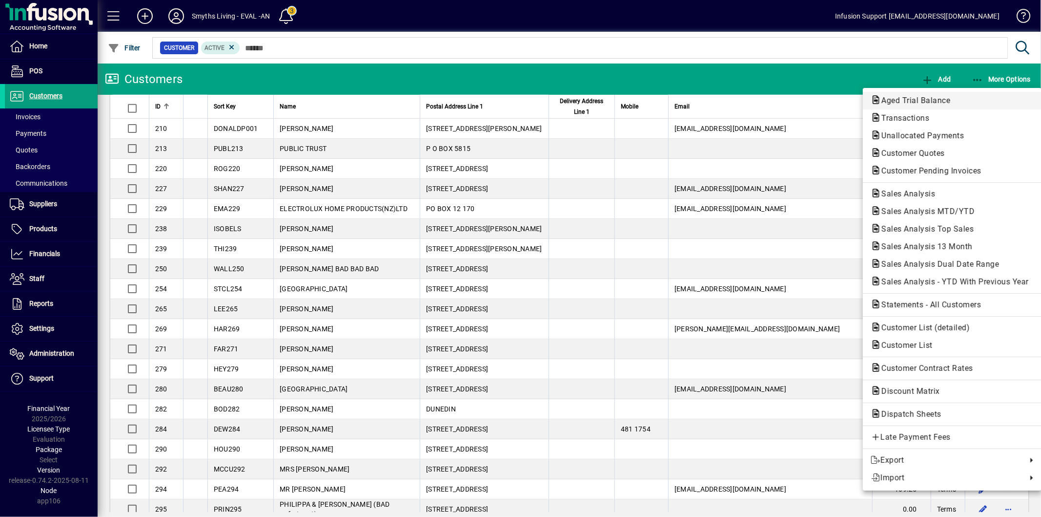
click at [939, 99] on span "Aged Trial Balance" at bounding box center [913, 100] width 84 height 9
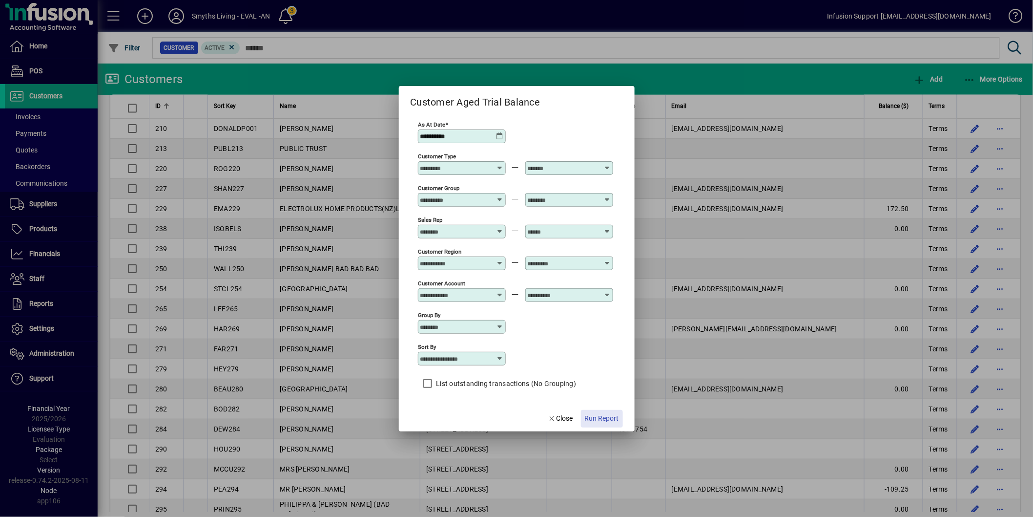
click at [601, 421] on span "Run Report" at bounding box center [602, 418] width 34 height 10
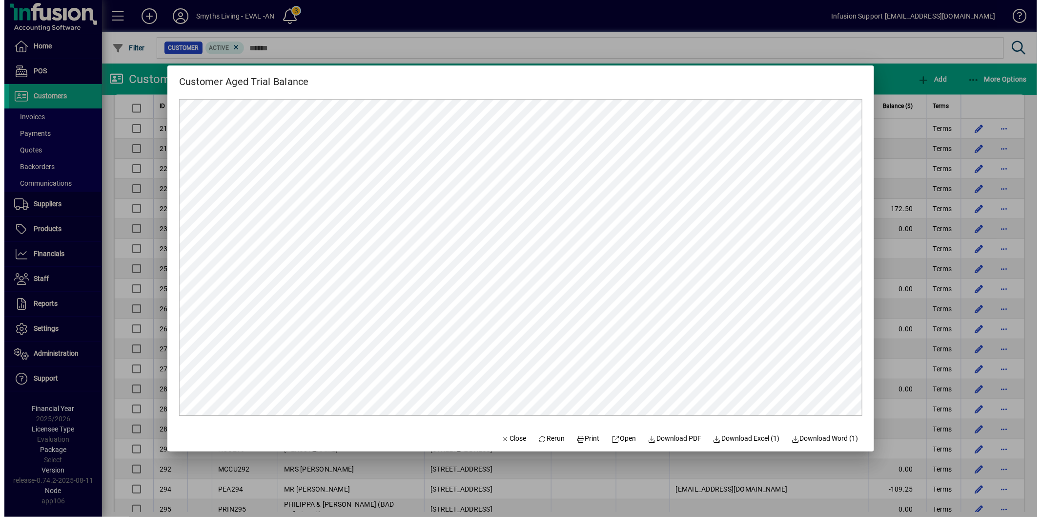
scroll to position [0, 0]
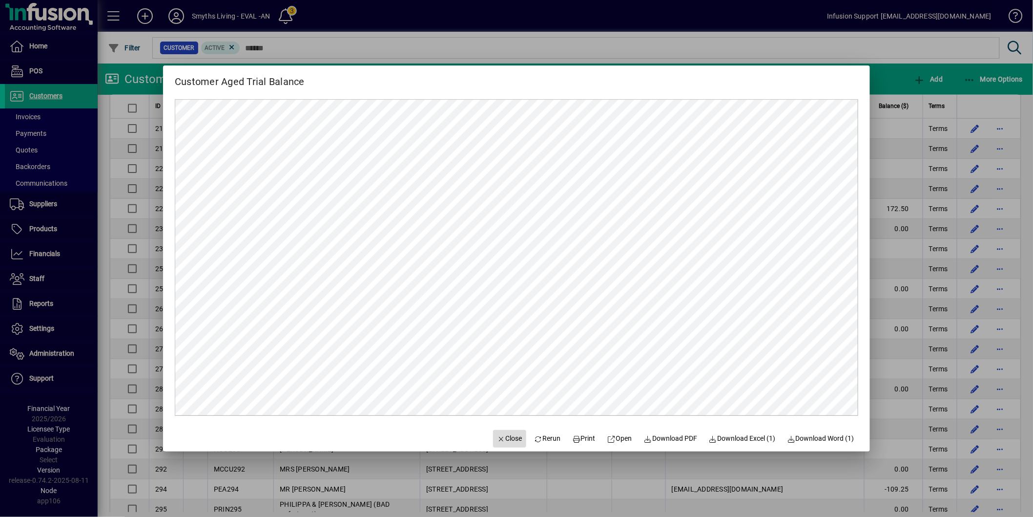
click at [497, 435] on span "Close" at bounding box center [509, 438] width 25 height 10
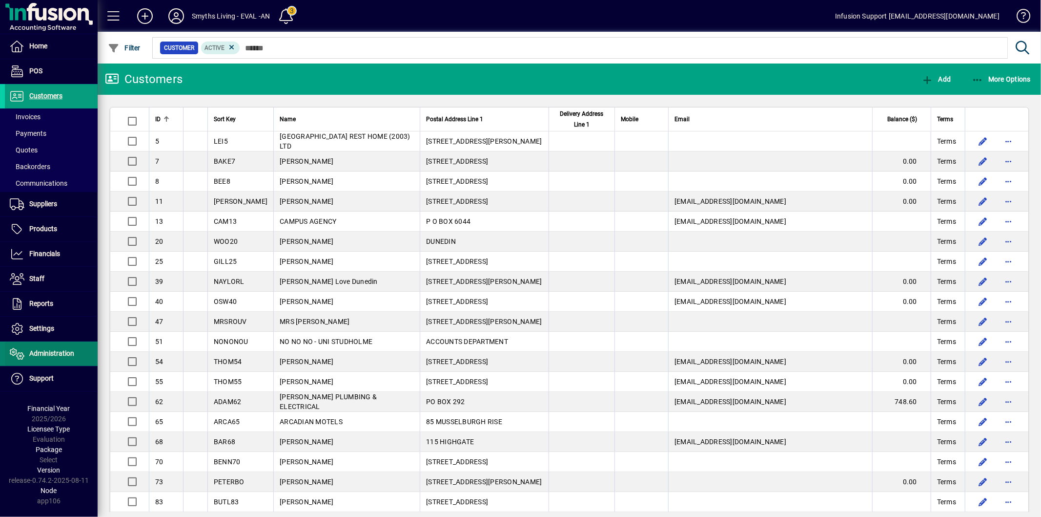
click at [61, 349] on span "Administration" at bounding box center [39, 354] width 69 height 12
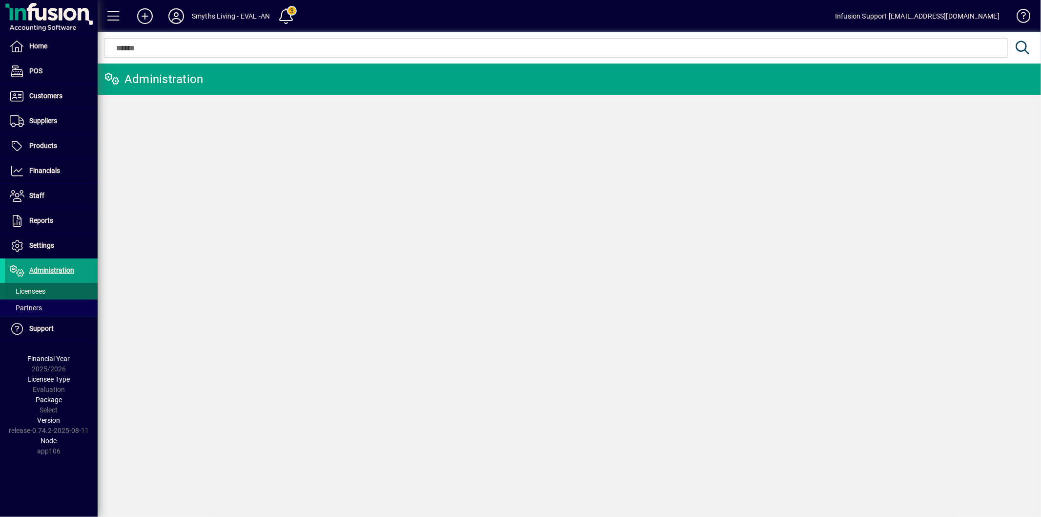
click at [54, 292] on span at bounding box center [51, 290] width 93 height 23
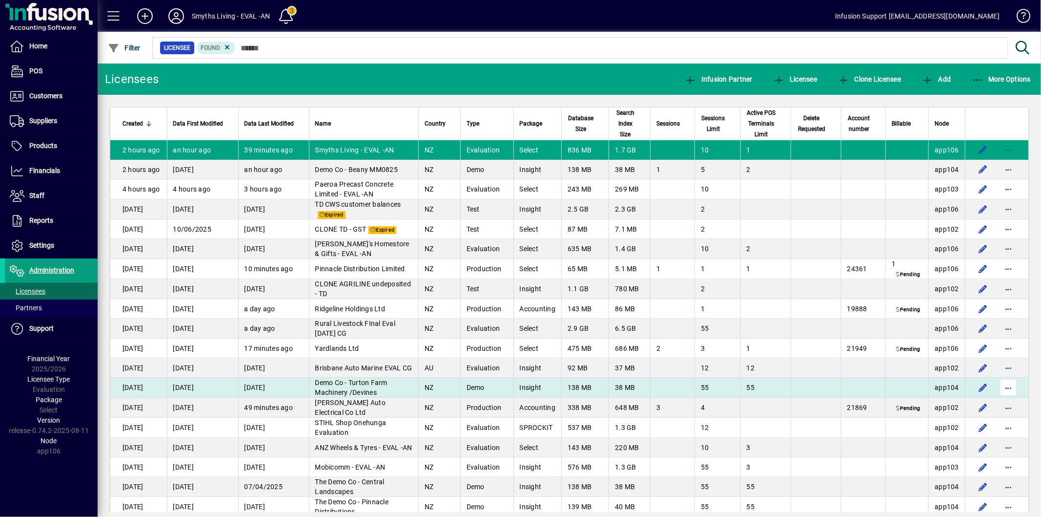
click at [1003, 386] on span "button" at bounding box center [1008, 386] width 23 height 23
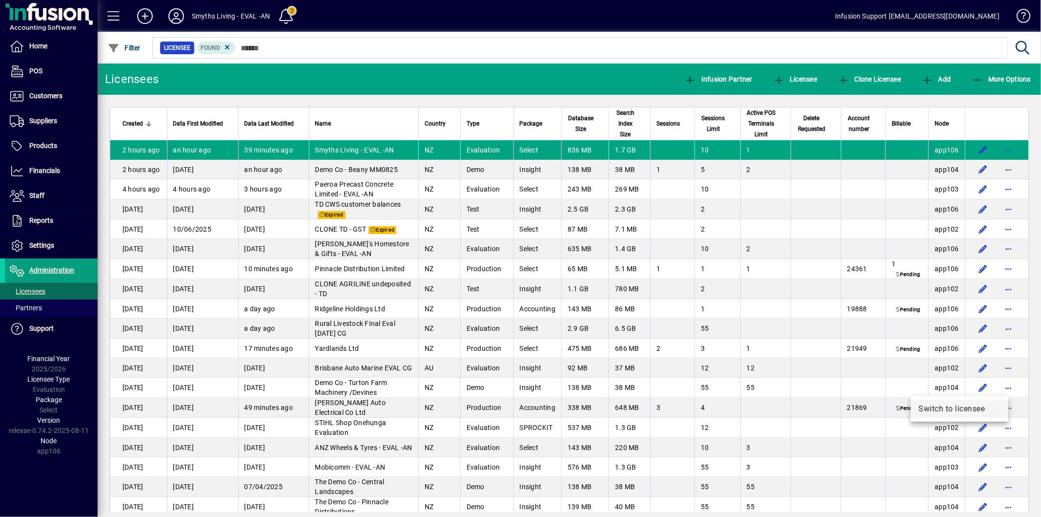
click at [938, 408] on span "Switch to licensee" at bounding box center [960, 409] width 82 height 12
